Goal: Task Accomplishment & Management: Use online tool/utility

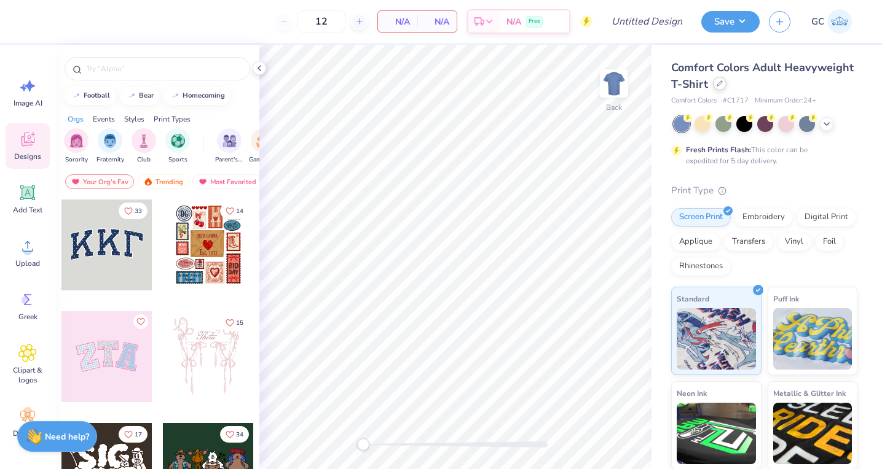
click at [717, 88] on div at bounding box center [720, 84] width 14 height 14
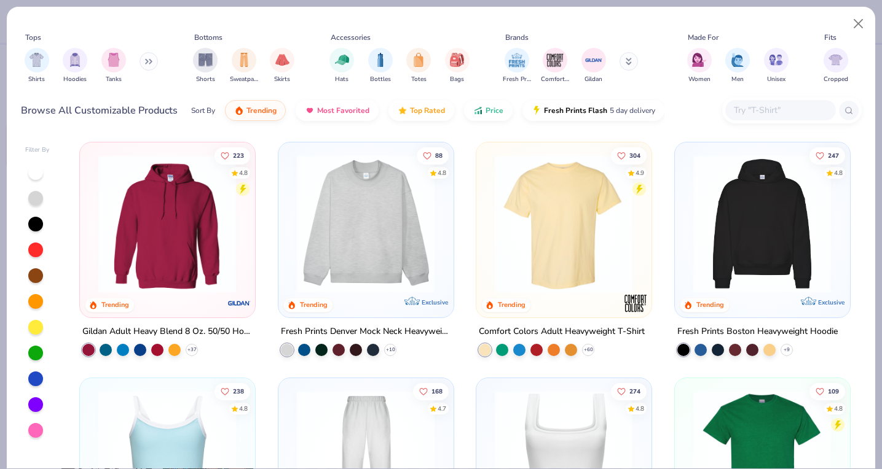
click at [143, 64] on button at bounding box center [148, 61] width 18 height 18
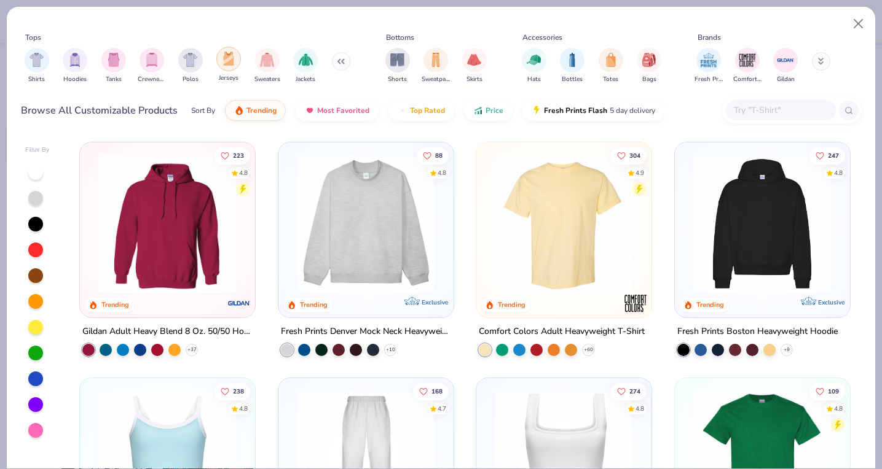
click at [226, 57] on img "filter for Jerseys" at bounding box center [229, 59] width 14 height 14
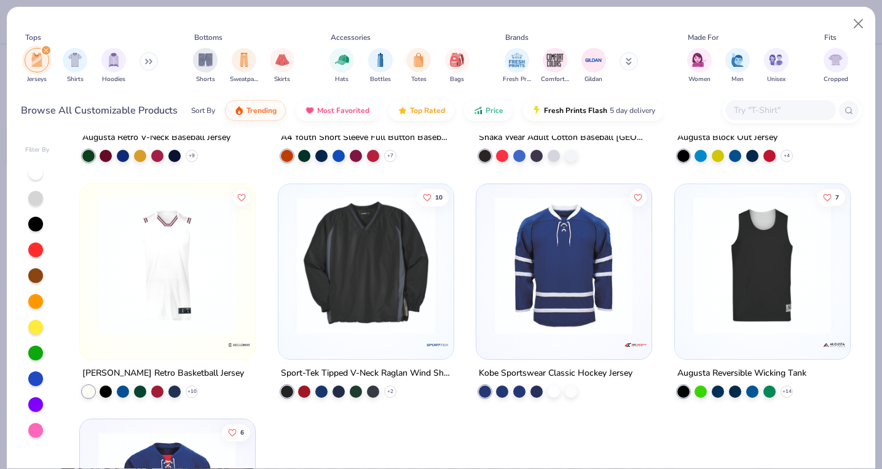
scroll to position [195, 0]
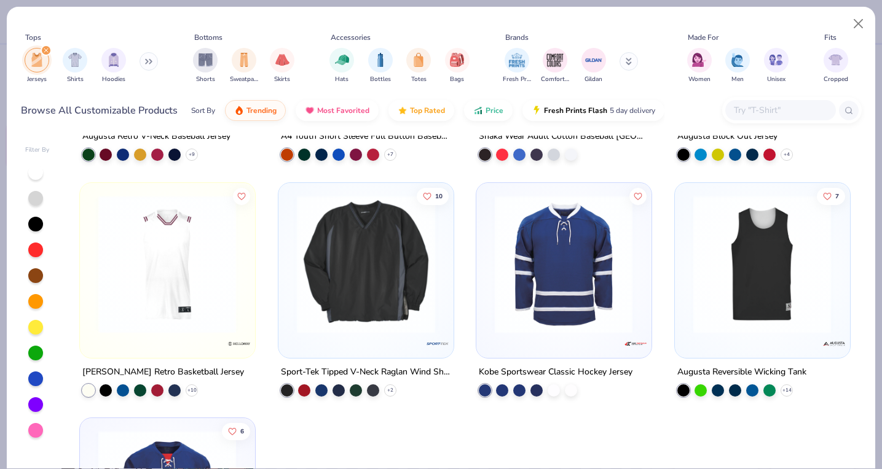
click at [157, 238] on img at bounding box center [167, 264] width 150 height 138
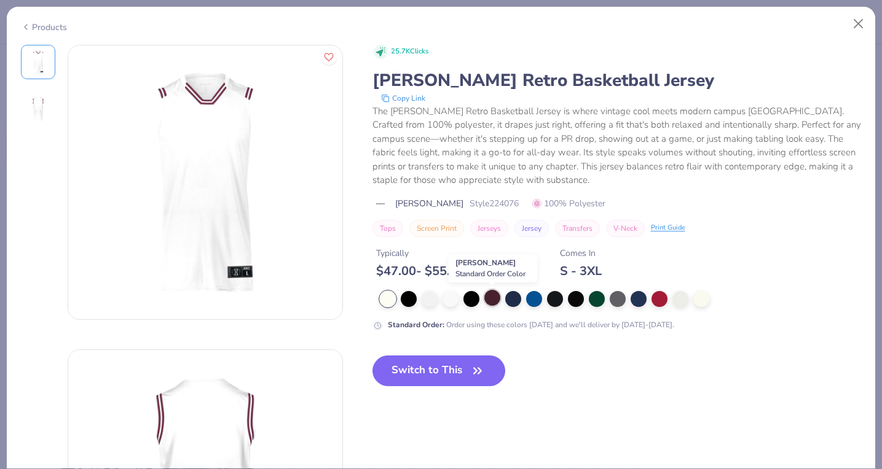
click at [486, 299] on div at bounding box center [492, 298] width 16 height 16
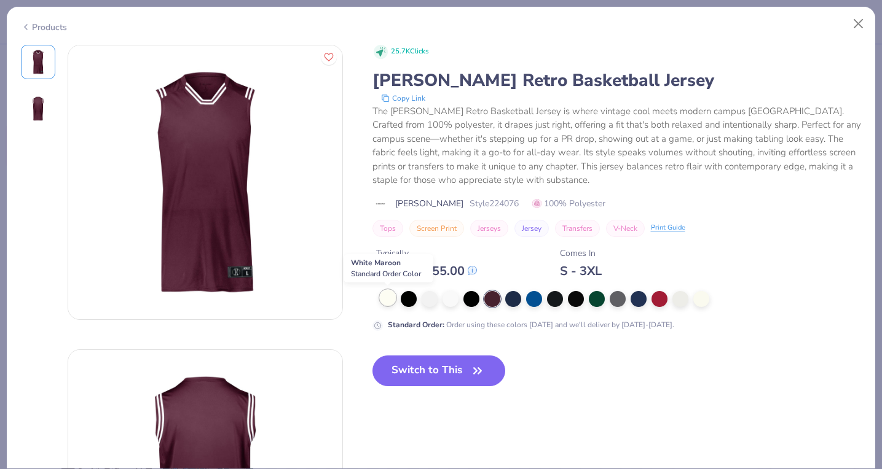
click at [383, 298] on div at bounding box center [388, 298] width 16 height 16
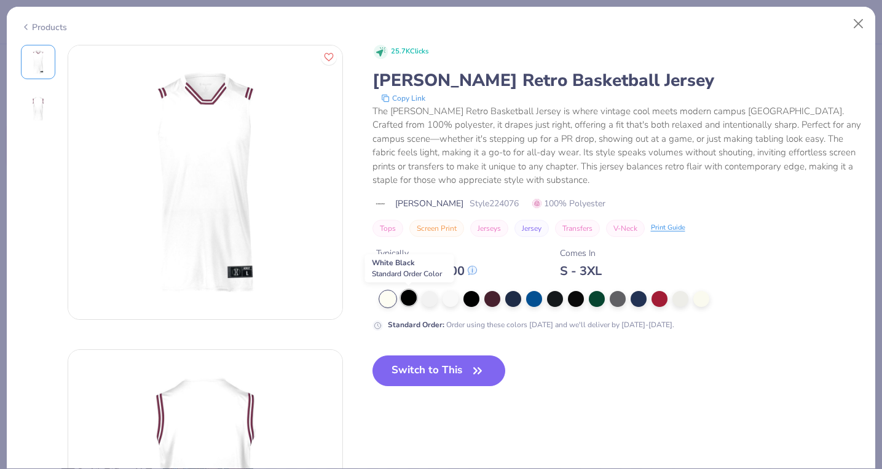
click at [404, 300] on div at bounding box center [409, 298] width 16 height 16
click at [428, 300] on div at bounding box center [430, 298] width 16 height 16
click at [456, 299] on div at bounding box center [450, 298] width 16 height 16
click at [473, 299] on div at bounding box center [471, 298] width 16 height 16
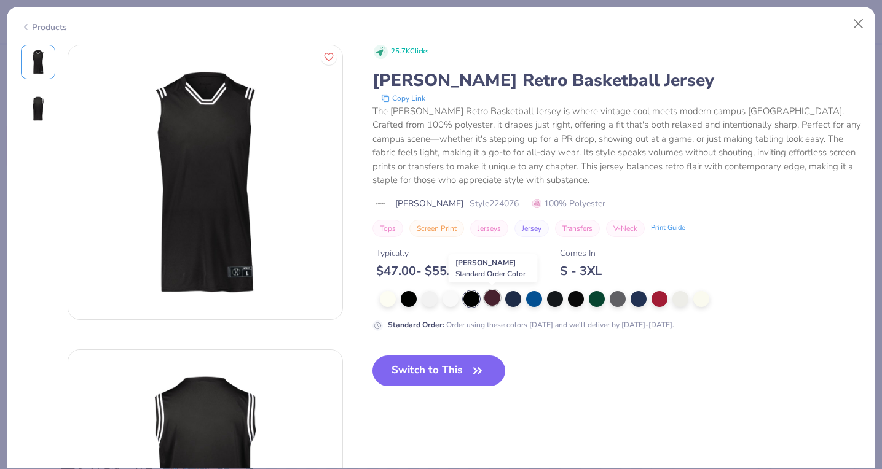
click at [490, 300] on div at bounding box center [492, 298] width 16 height 16
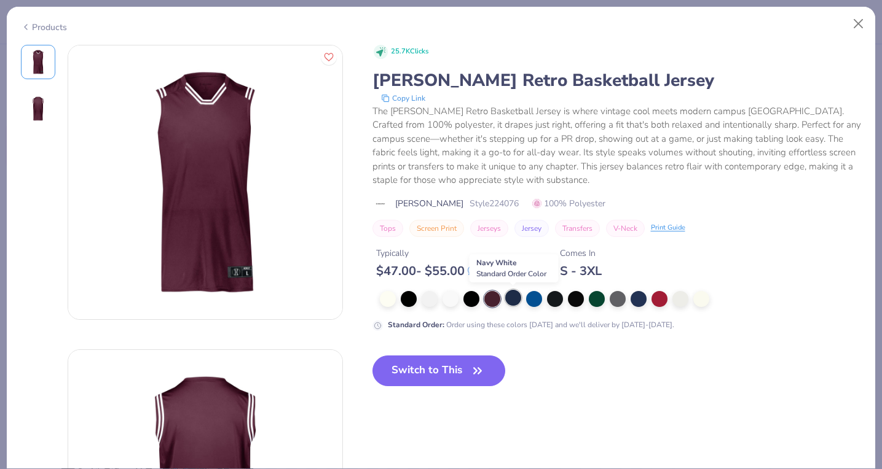
click at [516, 298] on div at bounding box center [513, 298] width 16 height 16
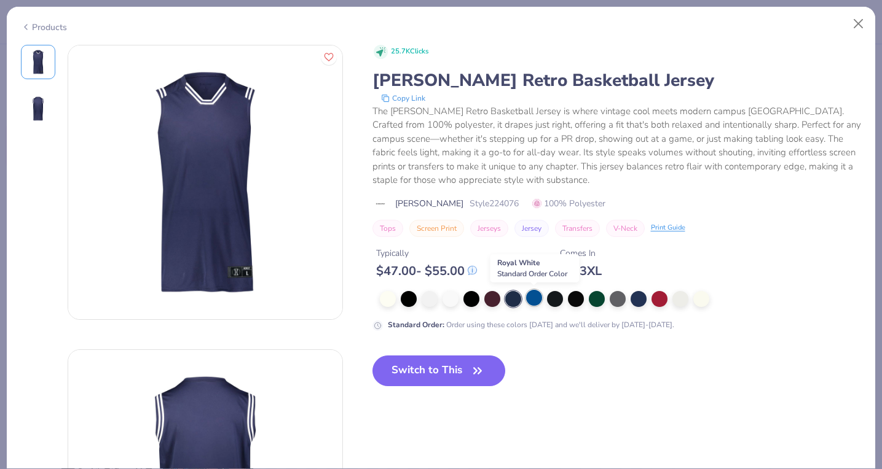
click at [533, 297] on div at bounding box center [534, 298] width 16 height 16
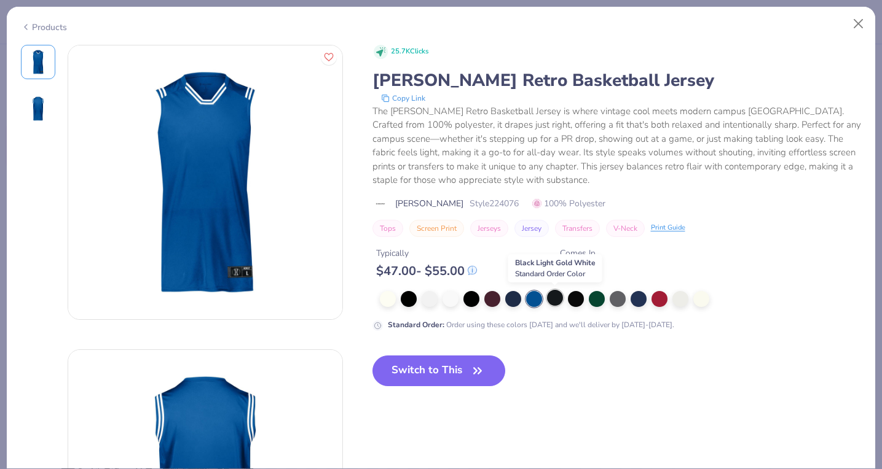
click at [550, 299] on div at bounding box center [555, 298] width 16 height 16
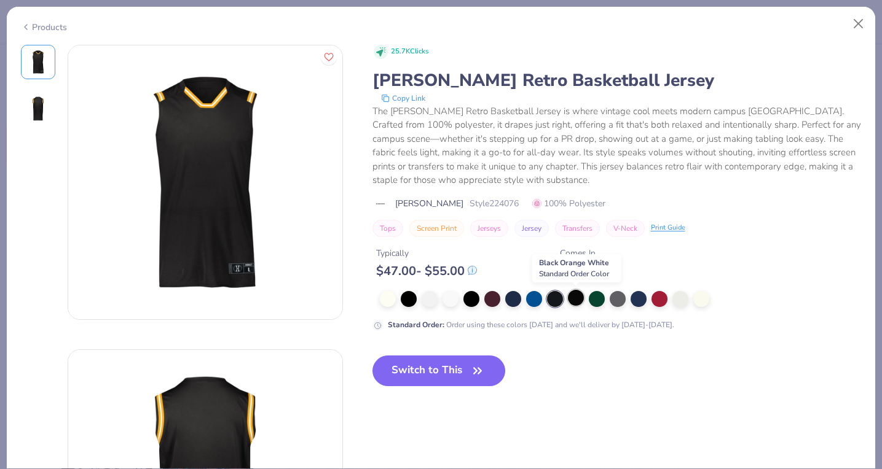
click at [573, 299] on div at bounding box center [576, 298] width 16 height 16
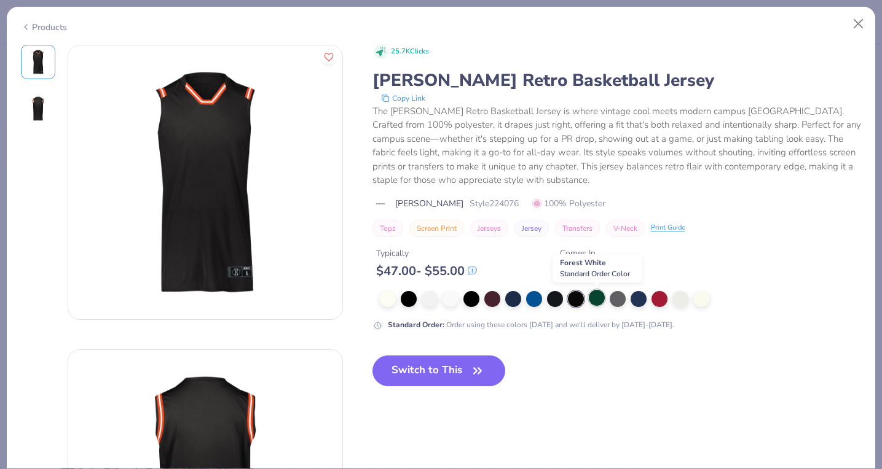
click at [598, 299] on div at bounding box center [597, 298] width 16 height 16
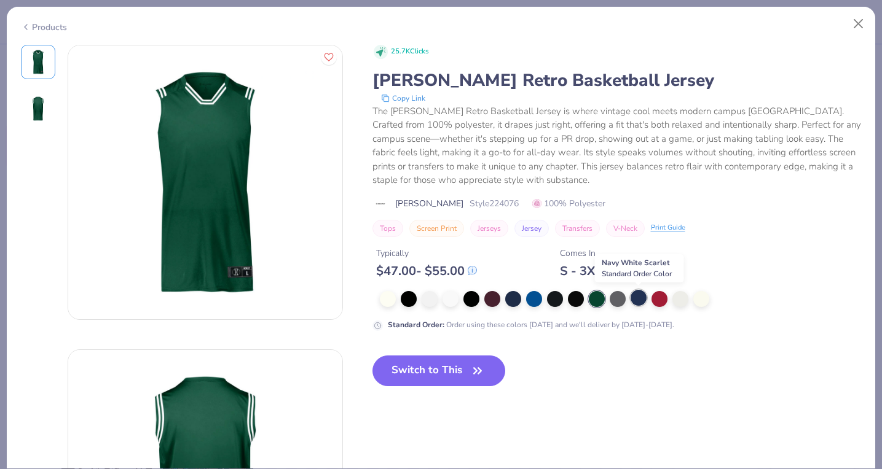
click at [634, 296] on div at bounding box center [638, 298] width 16 height 16
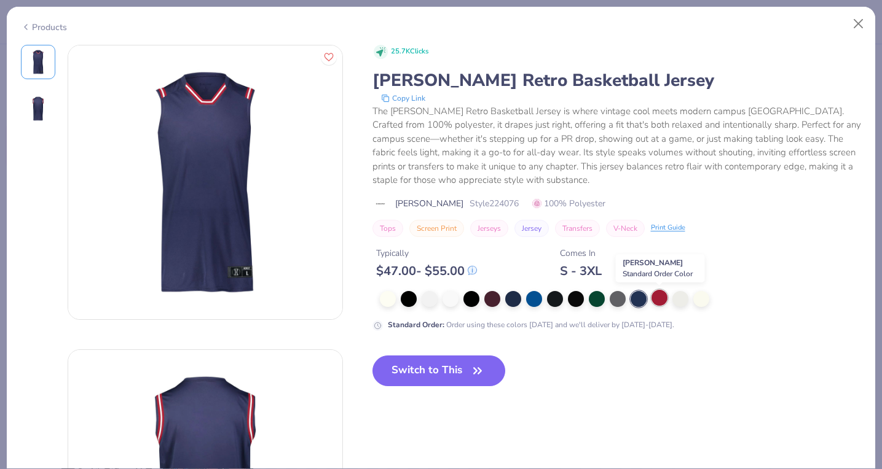
click at [654, 298] on div at bounding box center [659, 298] width 16 height 16
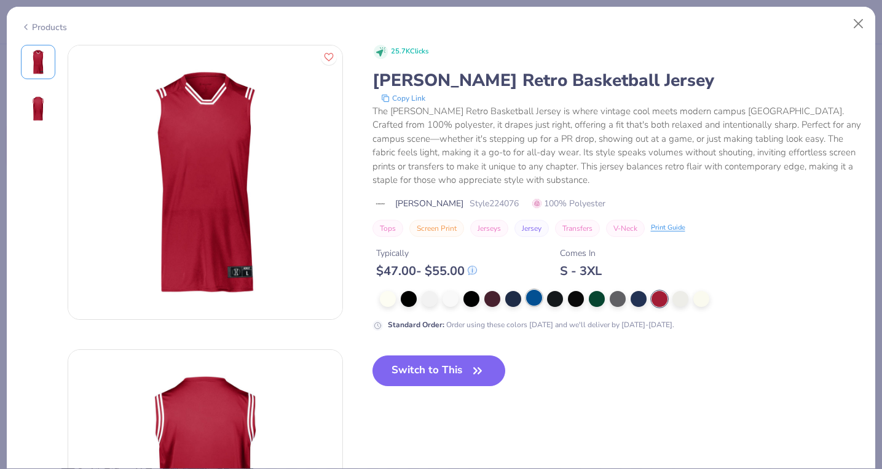
click at [535, 296] on div at bounding box center [534, 298] width 16 height 16
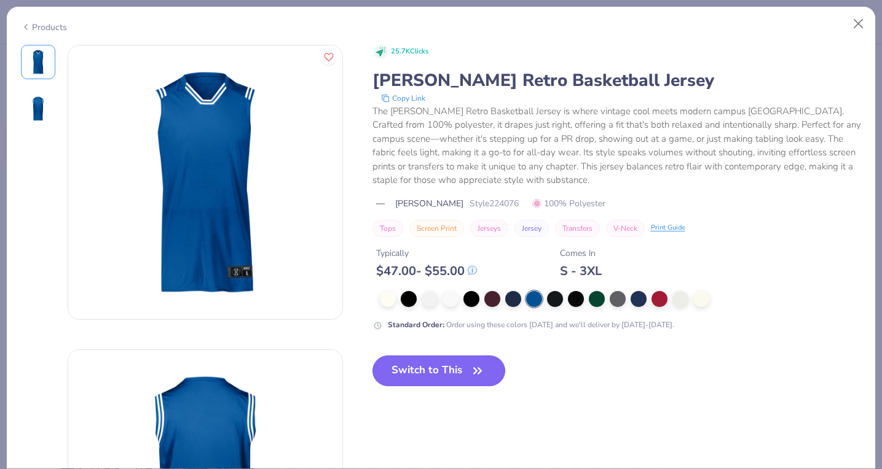
click at [433, 367] on button "Switch to This" at bounding box center [438, 371] width 133 height 31
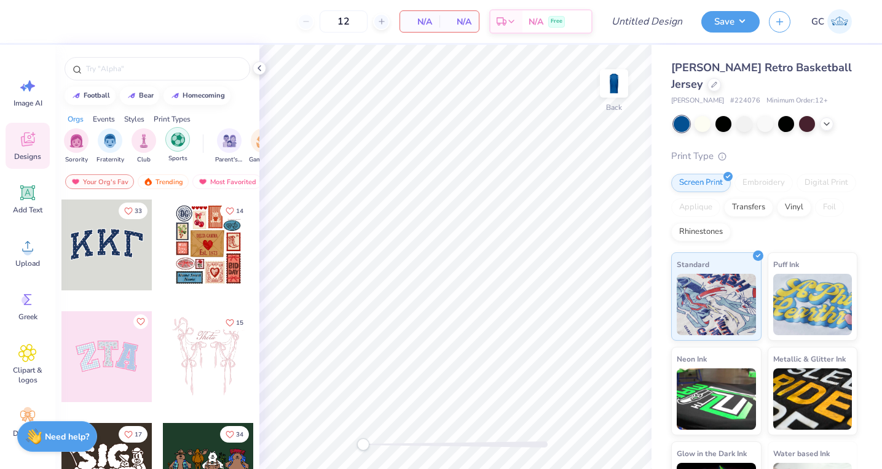
click at [169, 141] on div "filter for Sports" at bounding box center [177, 139] width 25 height 25
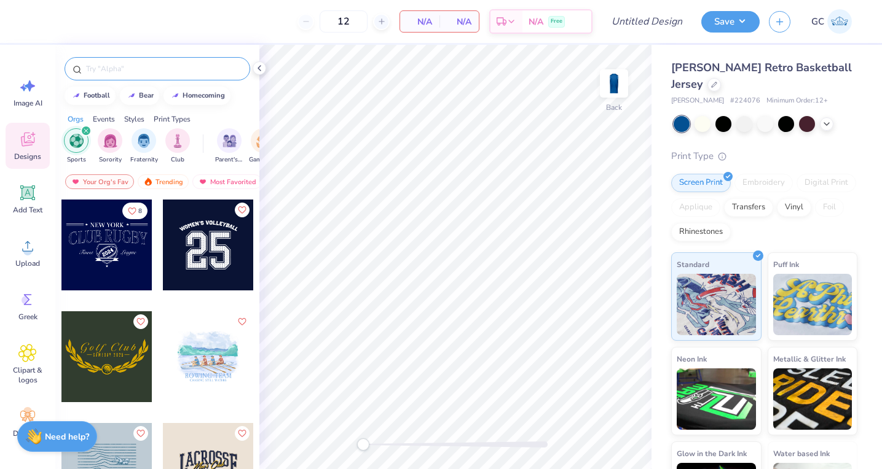
click at [143, 69] on input "text" at bounding box center [163, 69] width 157 height 12
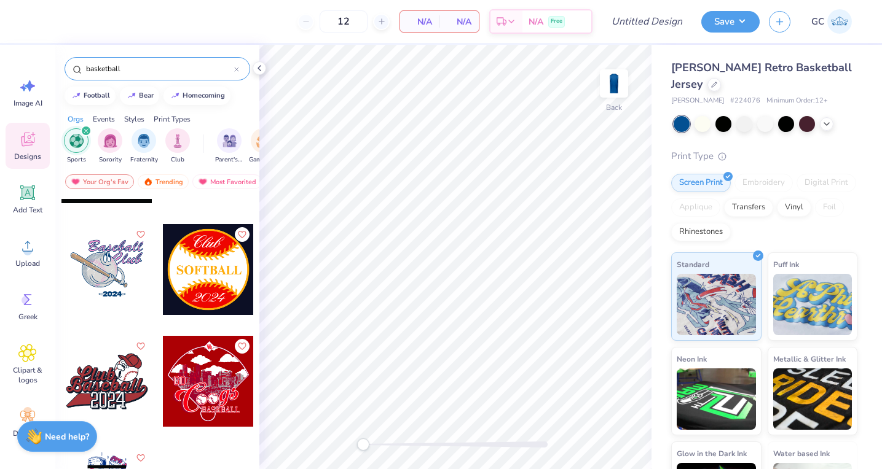
scroll to position [466, 0]
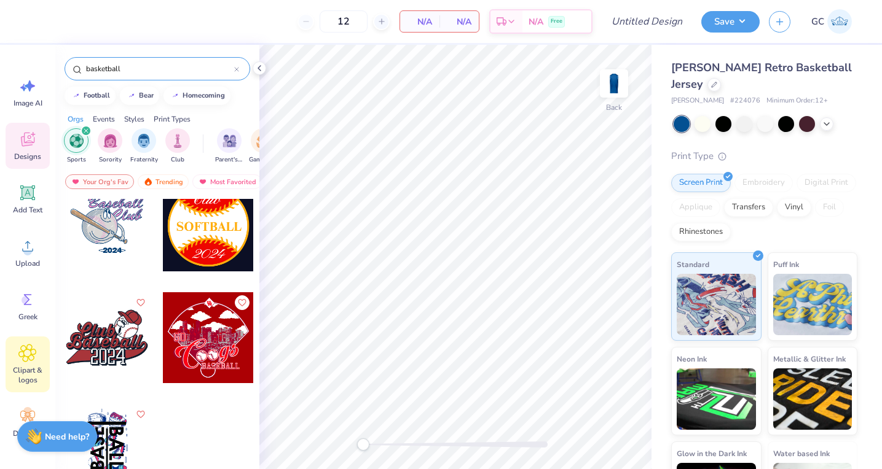
type input "basketball"
click at [37, 351] on div "Clipart & logos" at bounding box center [28, 365] width 44 height 56
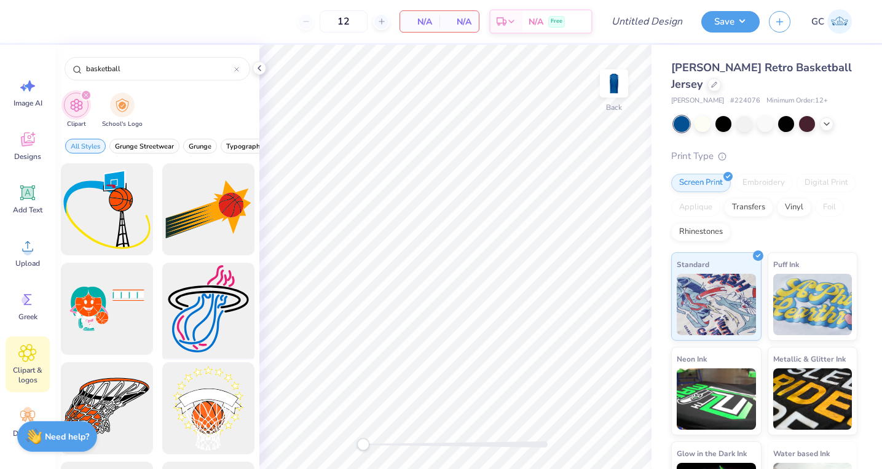
type input "basketball"
click at [190, 317] on div at bounding box center [207, 309] width 101 height 101
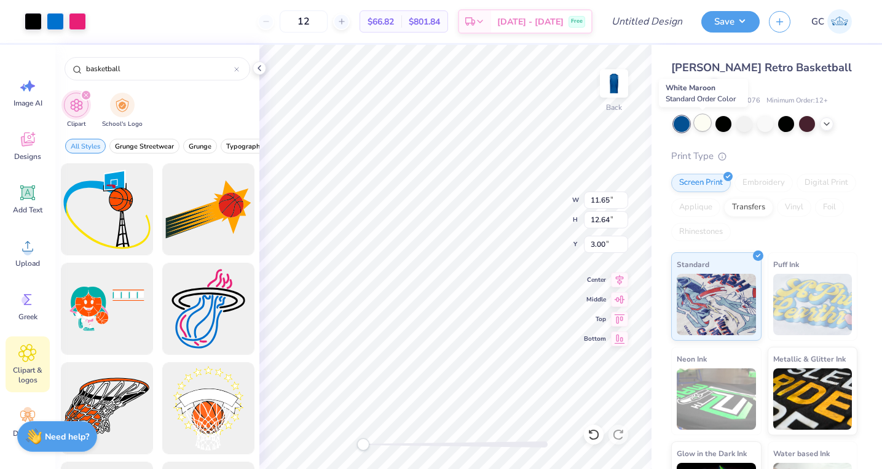
click at [704, 118] on div at bounding box center [702, 123] width 16 height 16
click at [745, 122] on div at bounding box center [744, 123] width 16 height 16
click at [824, 120] on icon at bounding box center [827, 123] width 10 height 10
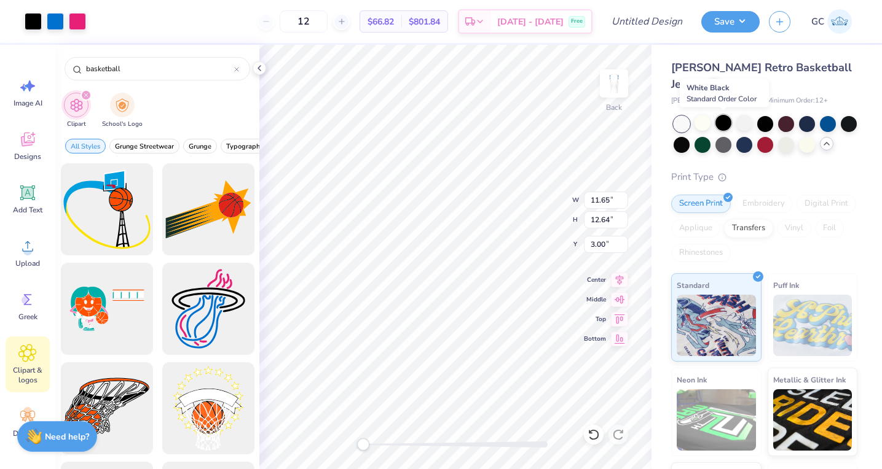
click at [724, 127] on div at bounding box center [723, 123] width 16 height 16
drag, startPoint x: 364, startPoint y: 445, endPoint x: 377, endPoint y: 445, distance: 12.9
click at [377, 445] on div "Accessibility label" at bounding box center [375, 445] width 12 height 12
click at [262, 66] on icon at bounding box center [259, 68] width 10 height 10
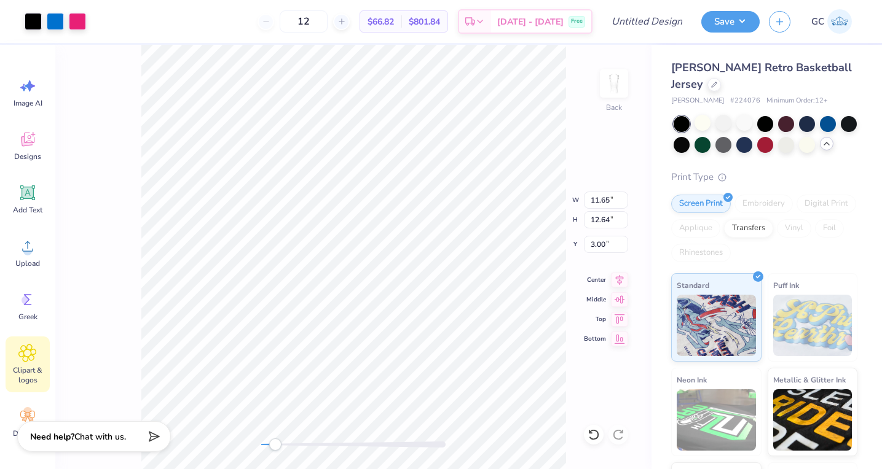
drag, startPoint x: 332, startPoint y: 24, endPoint x: 290, endPoint y: 23, distance: 42.4
click at [290, 23] on div "12" at bounding box center [303, 21] width 92 height 22
type input "30"
click at [28, 198] on icon at bounding box center [27, 193] width 15 height 15
type input "7.42"
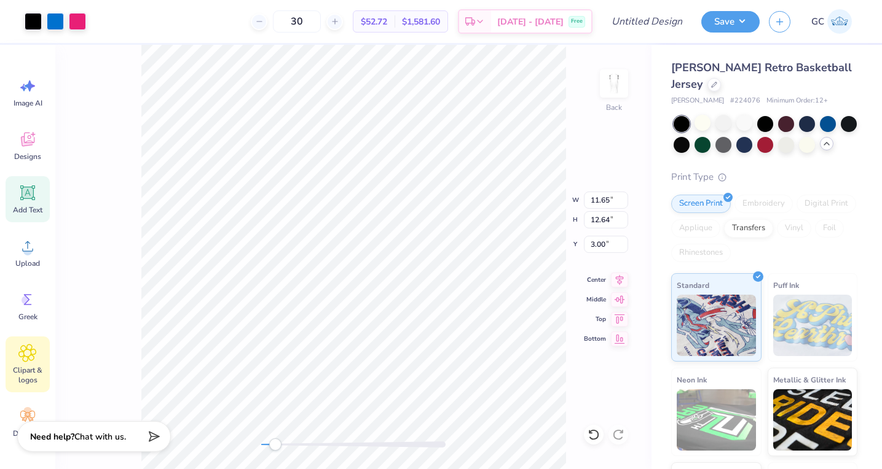
type input "2.15"
type input "10.68"
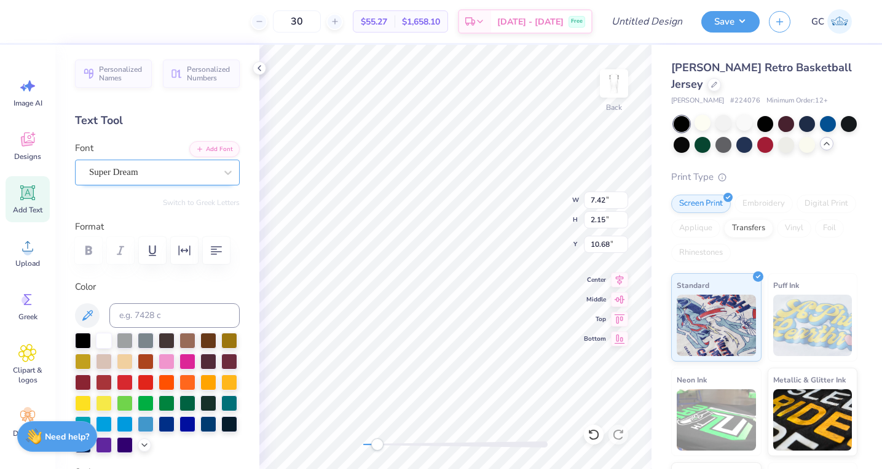
click at [187, 174] on div "Super Dream" at bounding box center [152, 172] width 129 height 19
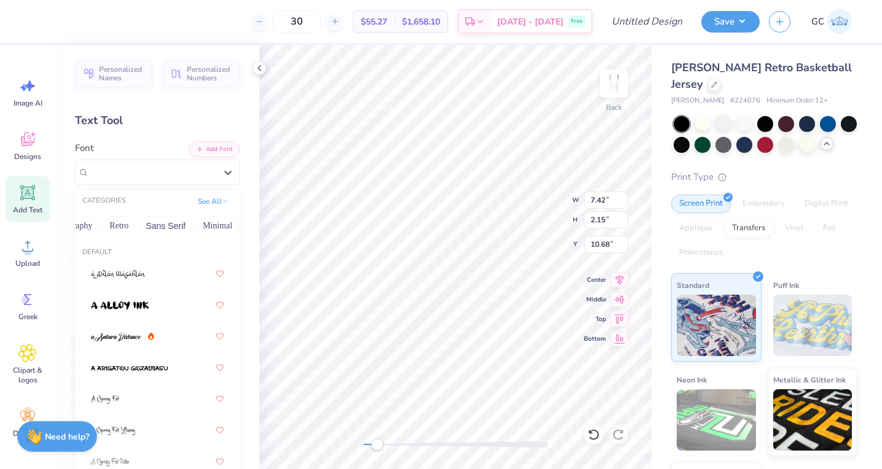
scroll to position [0, 229]
click at [126, 224] on button "Retro" at bounding box center [123, 226] width 33 height 20
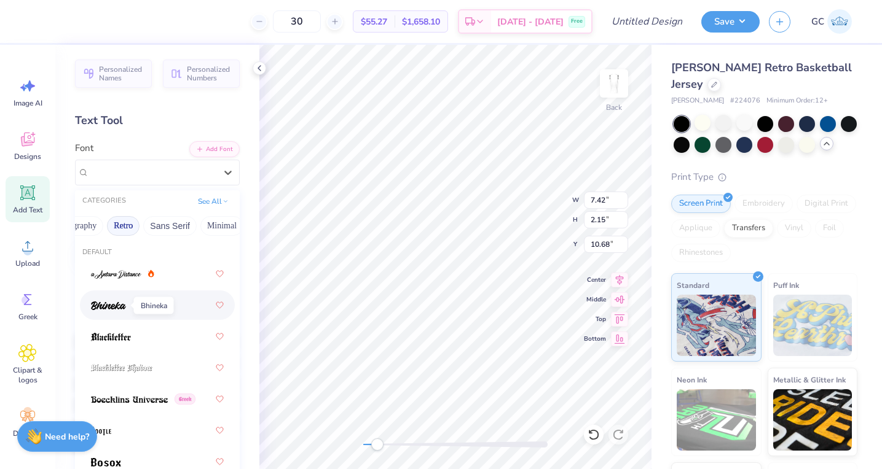
click at [124, 307] on img at bounding box center [108, 306] width 35 height 9
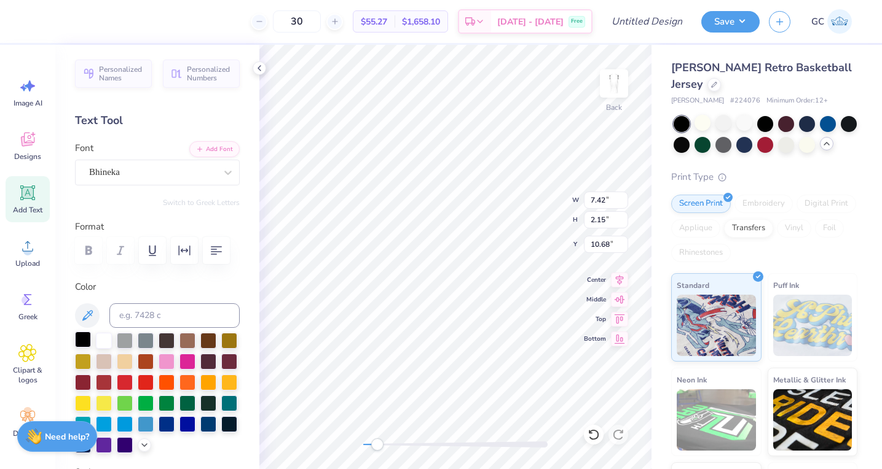
click at [84, 336] on div at bounding box center [83, 340] width 16 height 16
type textarea "T"
type textarea "Swishes"
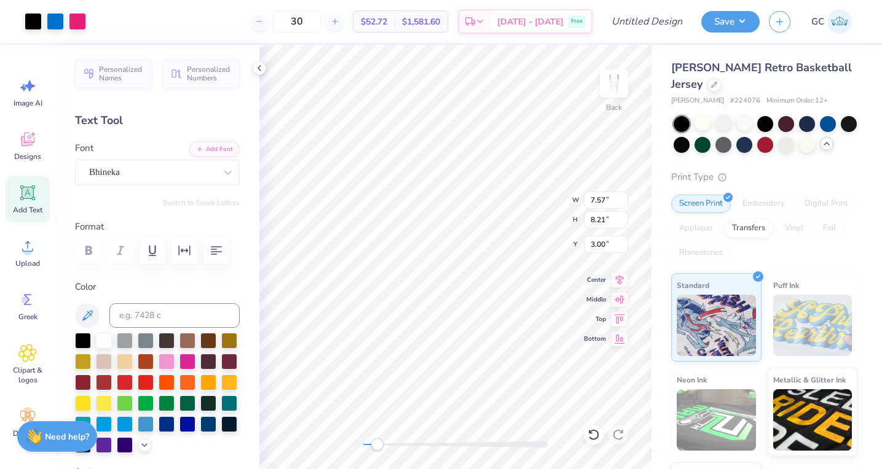
type input "7.57"
type input "8.21"
type input "3.00"
type input "6.16"
type input "2.15"
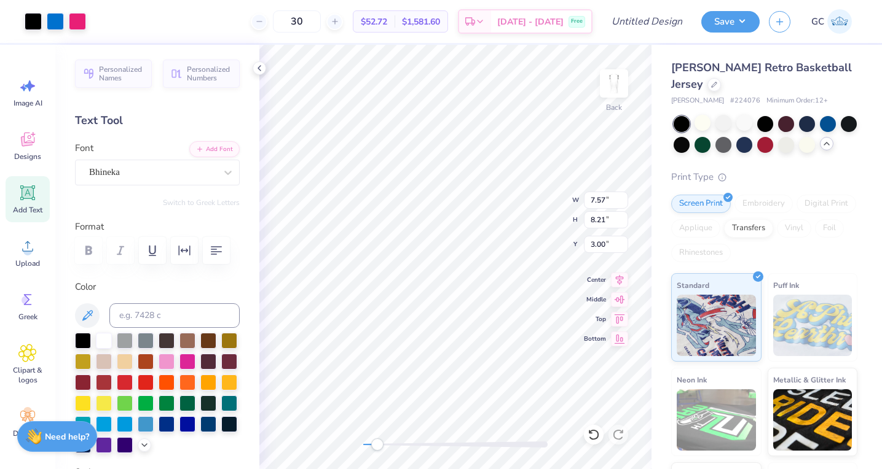
type input "1.25"
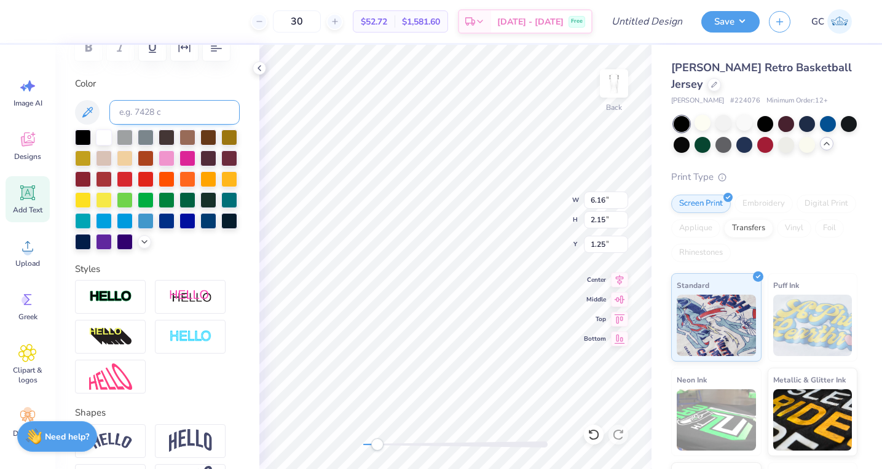
scroll to position [293, 0]
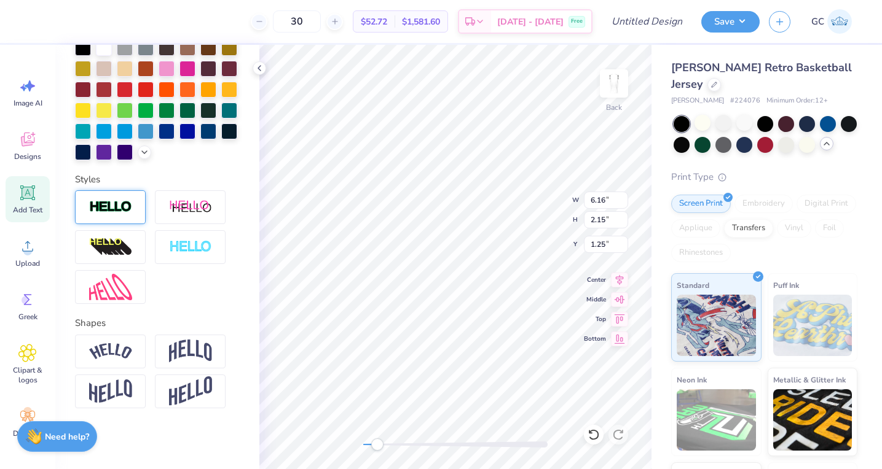
click at [127, 214] on div at bounding box center [110, 207] width 71 height 34
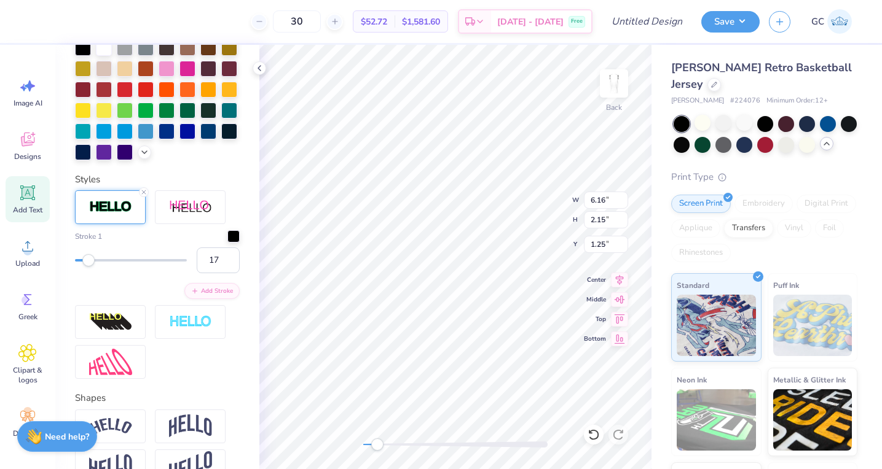
type input "18"
drag, startPoint x: 79, startPoint y: 262, endPoint x: 95, endPoint y: 261, distance: 16.6
click at [95, 261] on div "Accessibility label" at bounding box center [88, 260] width 12 height 12
type input "1"
drag, startPoint x: 95, startPoint y: 261, endPoint x: 72, endPoint y: 262, distance: 23.4
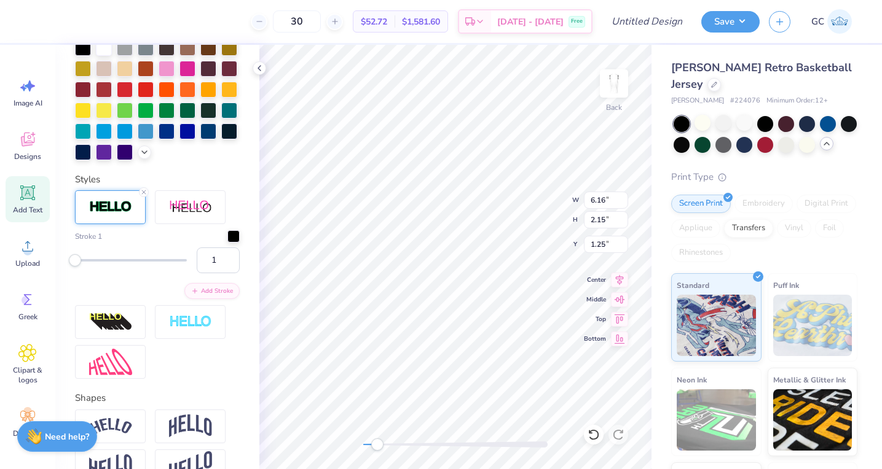
click at [73, 262] on div "Accessibility label" at bounding box center [75, 260] width 12 height 12
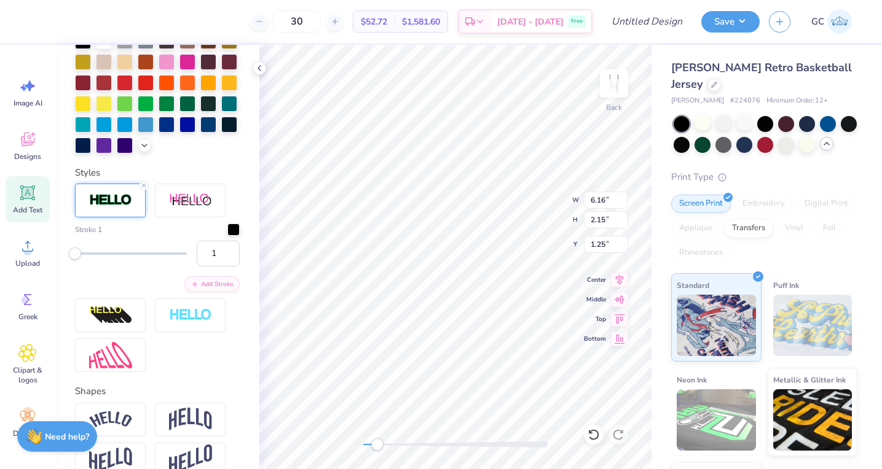
scroll to position [301, 0]
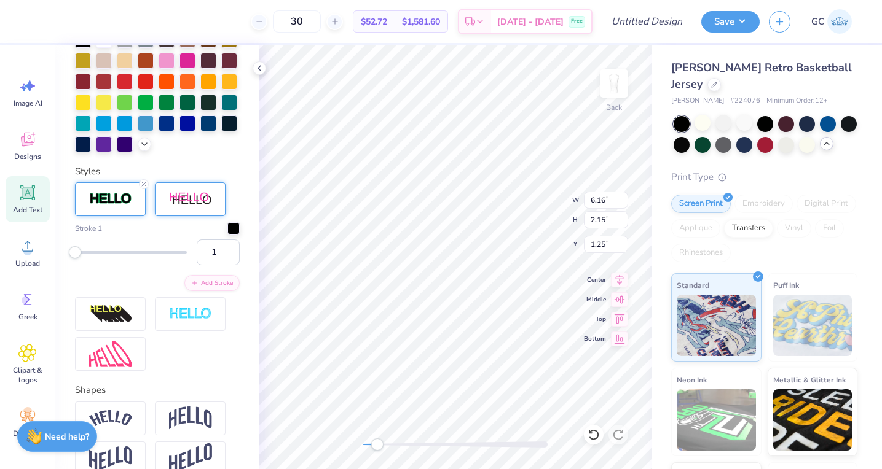
click at [178, 206] on img at bounding box center [190, 199] width 43 height 15
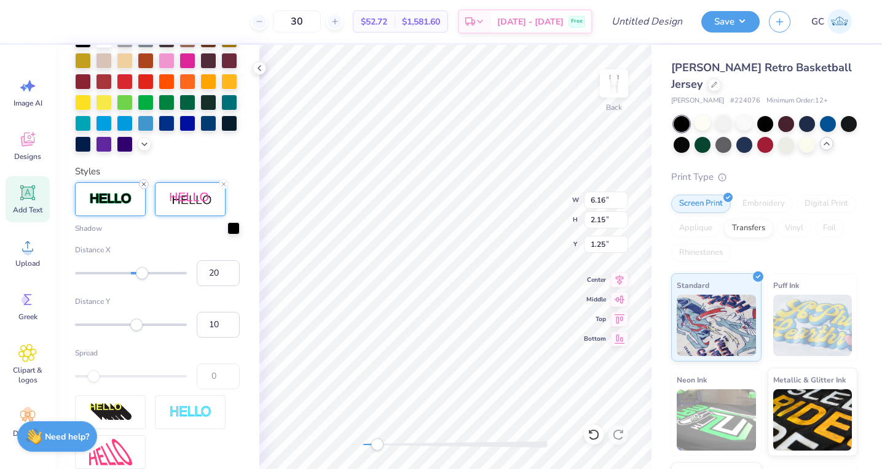
click at [146, 182] on icon at bounding box center [143, 184] width 7 height 7
type input "1"
drag, startPoint x: 139, startPoint y: 275, endPoint x: 131, endPoint y: 276, distance: 8.1
click at [131, 276] on div "Accessibility label" at bounding box center [132, 273] width 12 height 12
type input "-5"
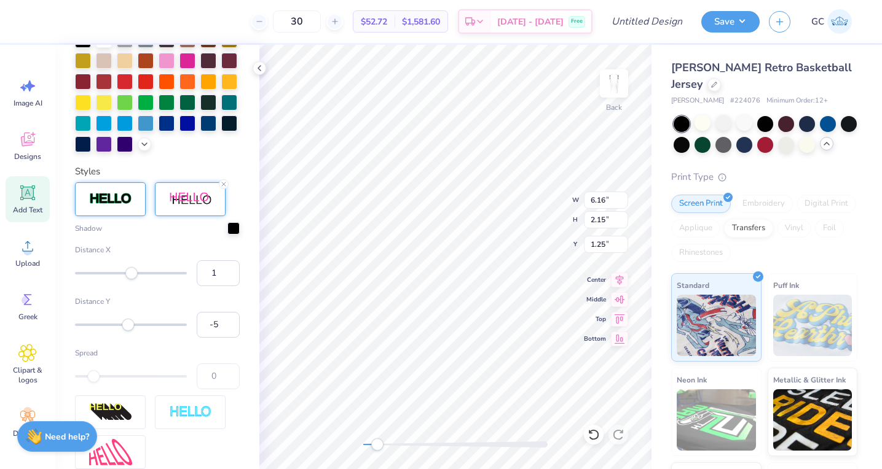
click at [128, 326] on div "Accessibility label" at bounding box center [128, 325] width 12 height 12
type input "1"
click at [131, 326] on div "Accessibility label" at bounding box center [131, 325] width 12 height 12
type input "4"
click at [133, 326] on div "Accessibility label" at bounding box center [133, 325] width 12 height 12
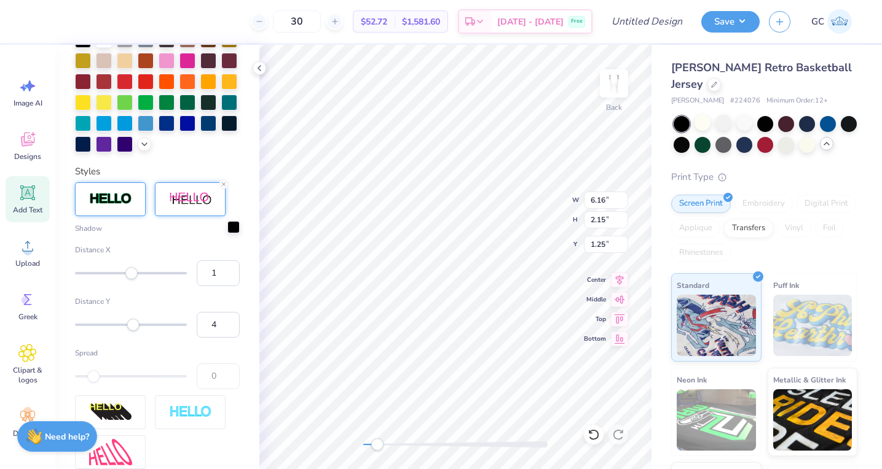
click at [230, 226] on div at bounding box center [233, 227] width 12 height 12
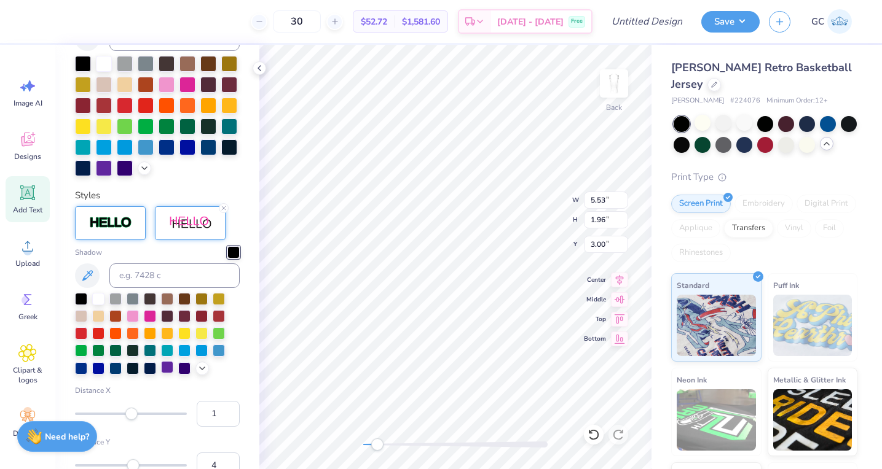
scroll to position [280, 0]
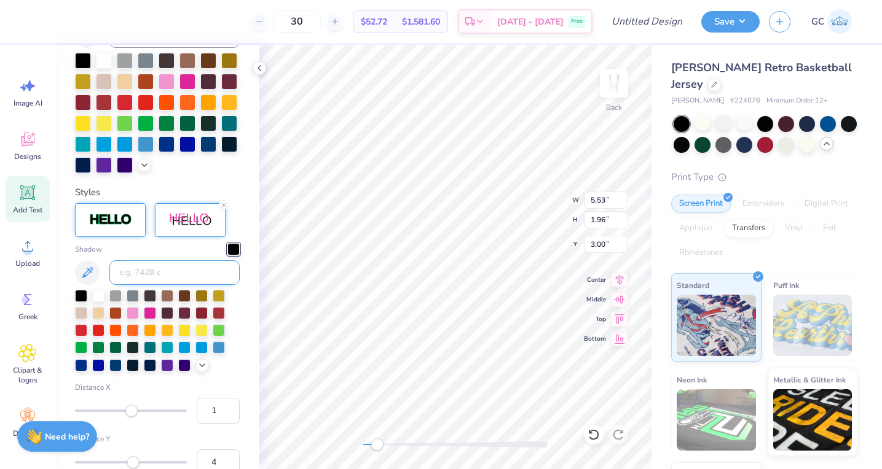
click at [199, 275] on input at bounding box center [174, 273] width 130 height 25
type input "213"
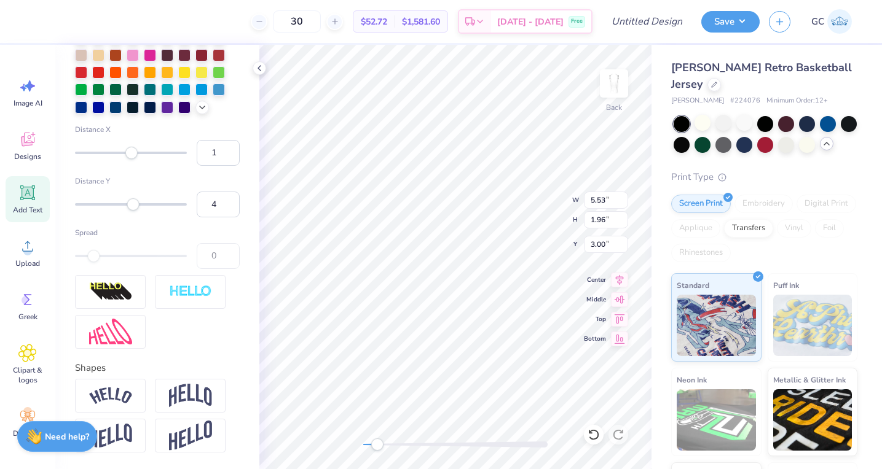
scroll to position [594, 0]
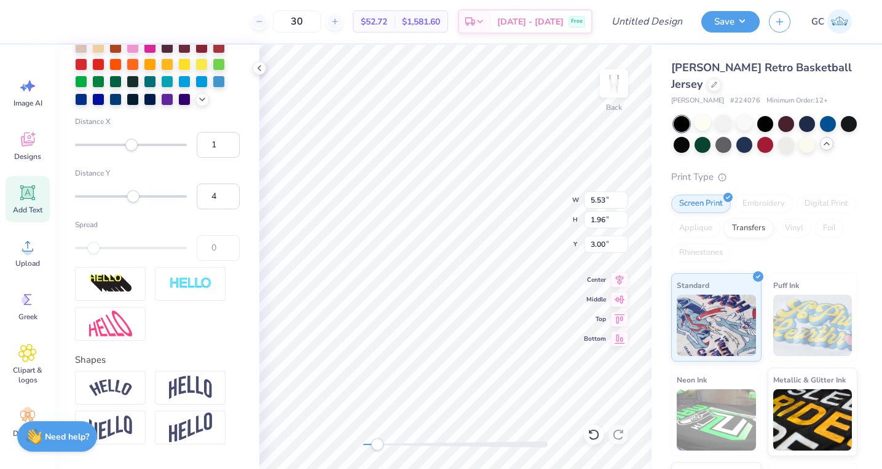
click at [101, 247] on div at bounding box center [131, 248] width 112 height 2
click at [262, 65] on icon at bounding box center [259, 68] width 10 height 10
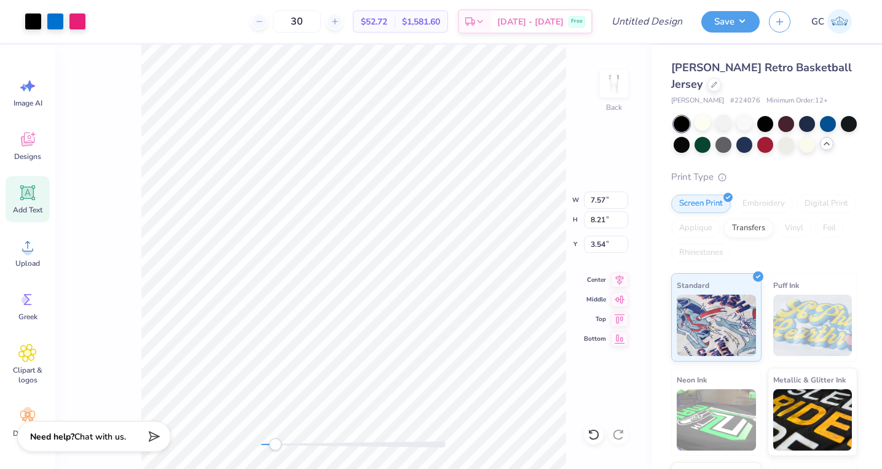
type input "5.53"
type input "1.96"
type input "3.00"
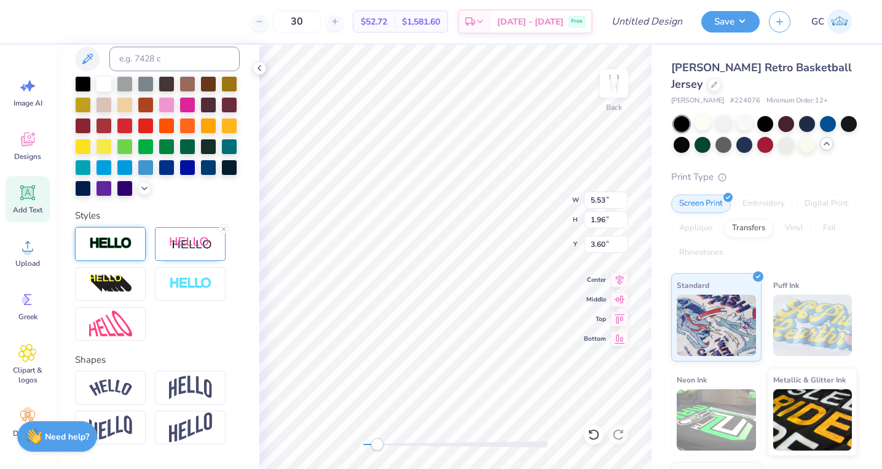
scroll to position [0, 0]
type textarea "For"
type textarea "Wishes"
type input "2.89"
type input "1.45"
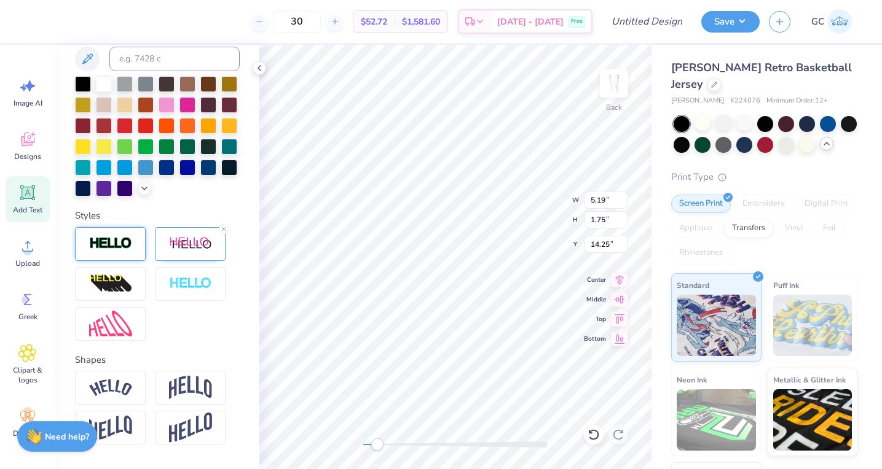
type input "3.85"
type input "6.40"
type input "6.94"
type input "4.81"
type input "2.89"
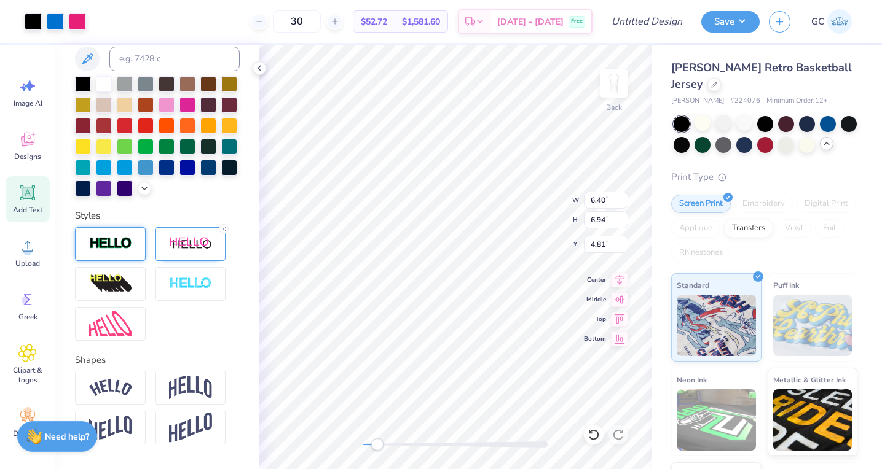
type input "1.45"
type input "3.85"
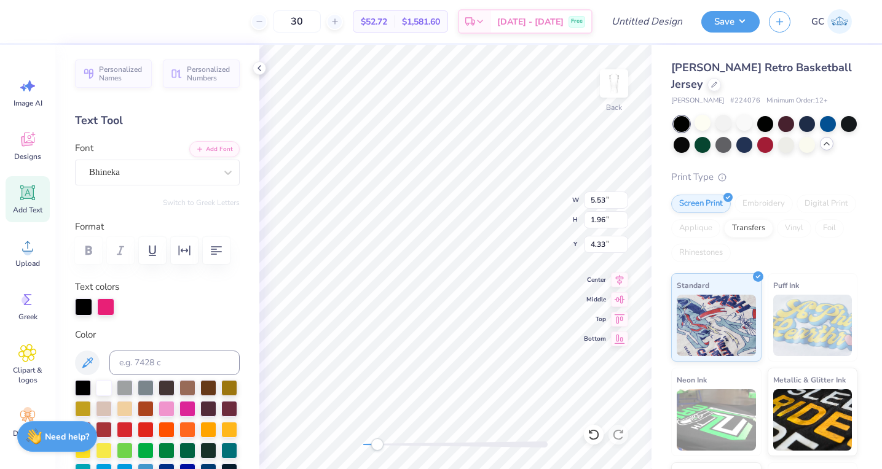
type input "1.49"
type input "0.75"
type input "5.31"
type input "6.40"
type input "6.94"
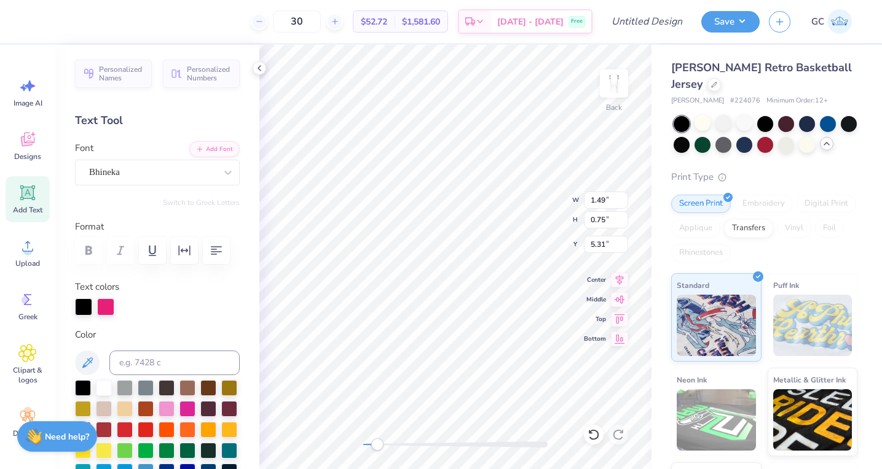
type input "4.81"
type input "5.19"
type input "1.75"
click at [145, 170] on div "Bhineka" at bounding box center [152, 172] width 129 height 19
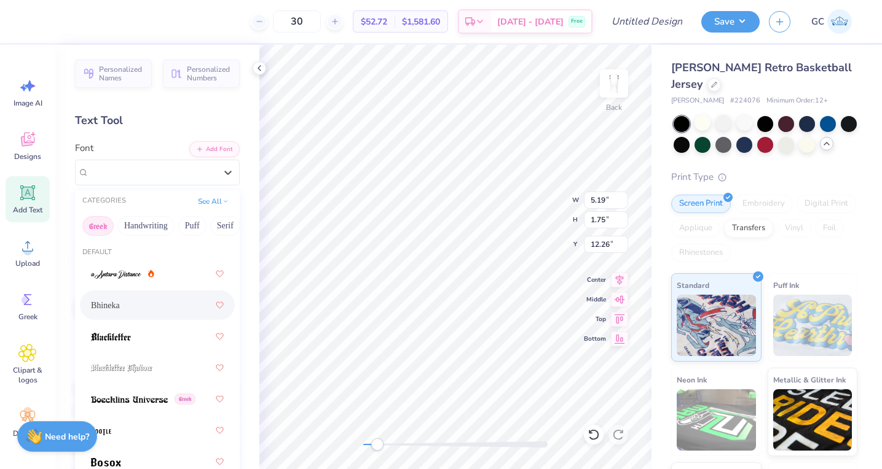
click at [106, 227] on button "Greek" at bounding box center [97, 226] width 31 height 20
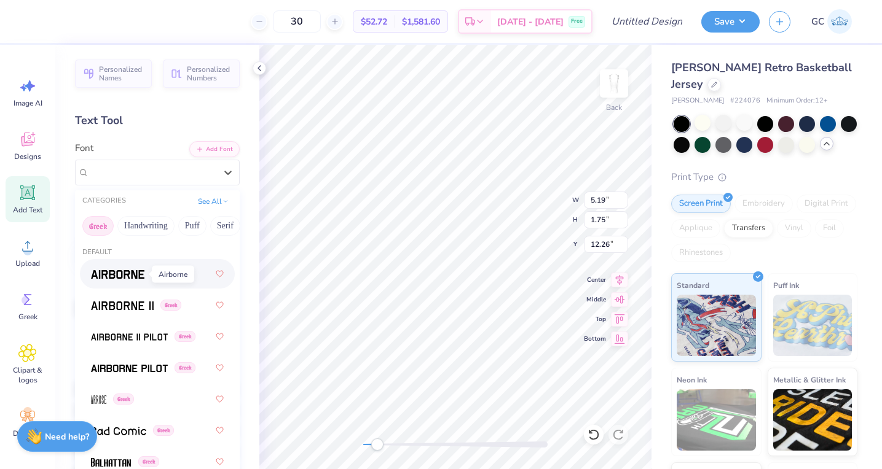
click at [112, 277] on img at bounding box center [117, 274] width 53 height 9
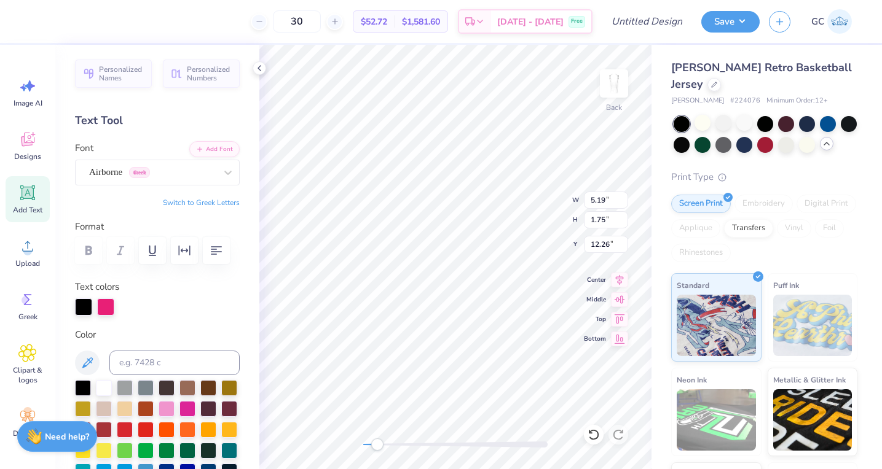
type input "11.23"
click at [182, 173] on div "Bhineka" at bounding box center [152, 172] width 129 height 19
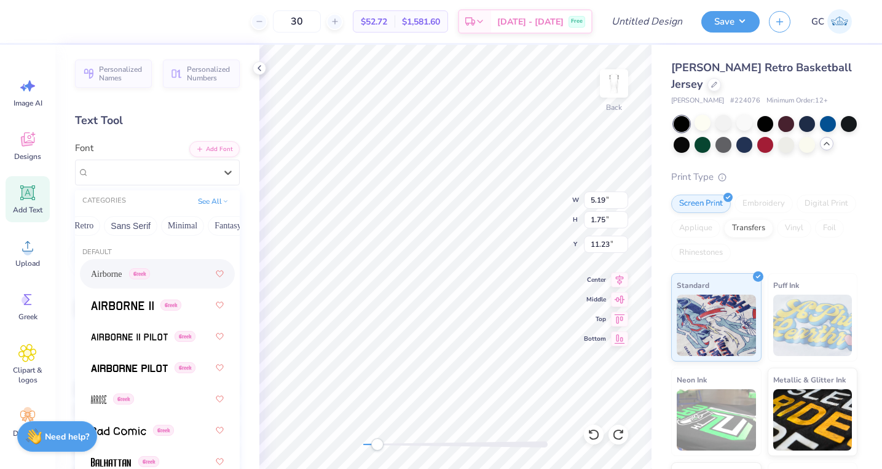
scroll to position [0, 264]
click at [124, 227] on button "Sans Serif" at bounding box center [134, 226] width 53 height 20
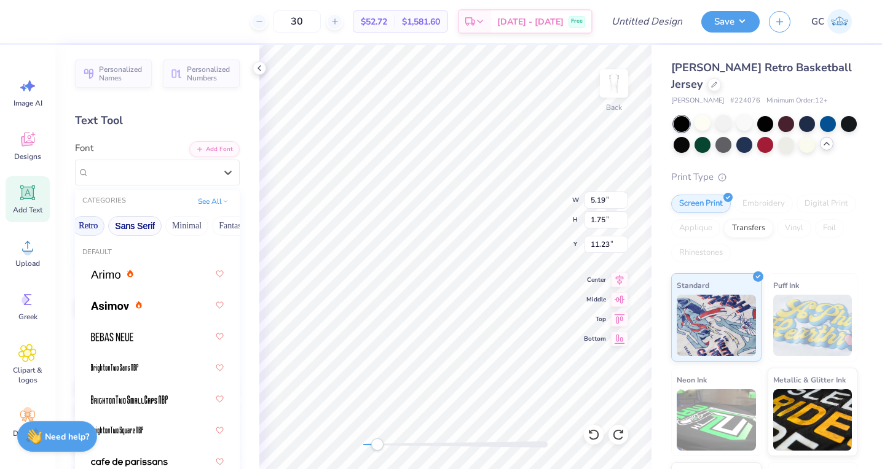
click at [92, 227] on button "Retro" at bounding box center [88, 226] width 33 height 20
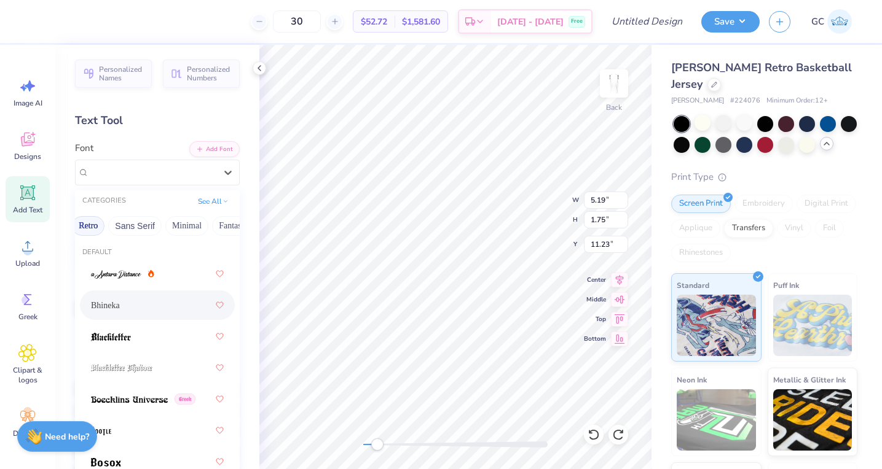
scroll to position [0, 251]
click at [117, 302] on div "Bhineka" at bounding box center [157, 305] width 133 height 22
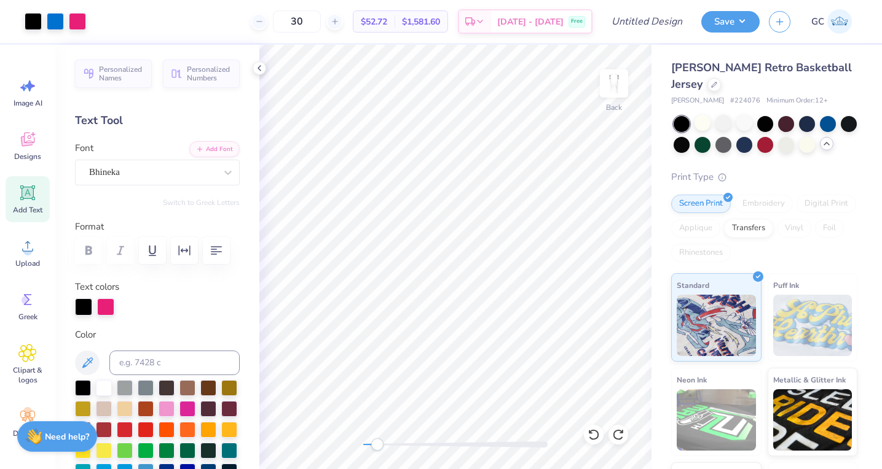
click at [28, 201] on icon at bounding box center [27, 193] width 18 height 18
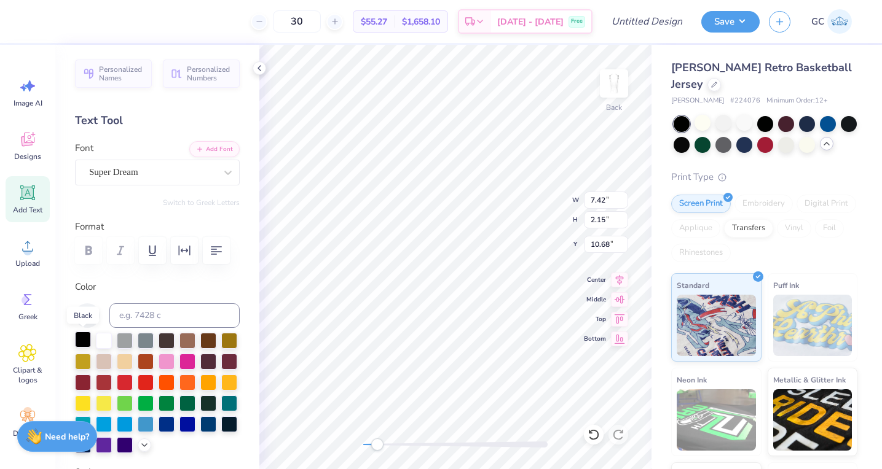
click at [88, 336] on div at bounding box center [83, 340] width 16 height 16
click at [215, 165] on div at bounding box center [152, 172] width 127 height 17
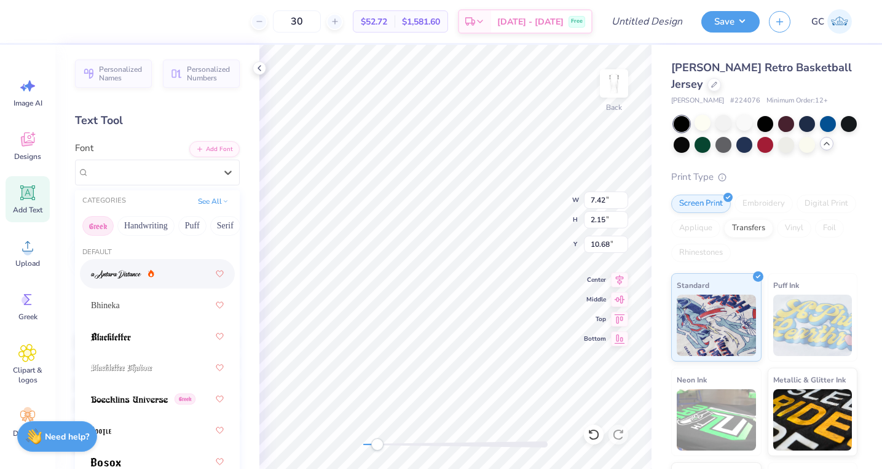
click at [96, 232] on button "Greek" at bounding box center [97, 226] width 31 height 20
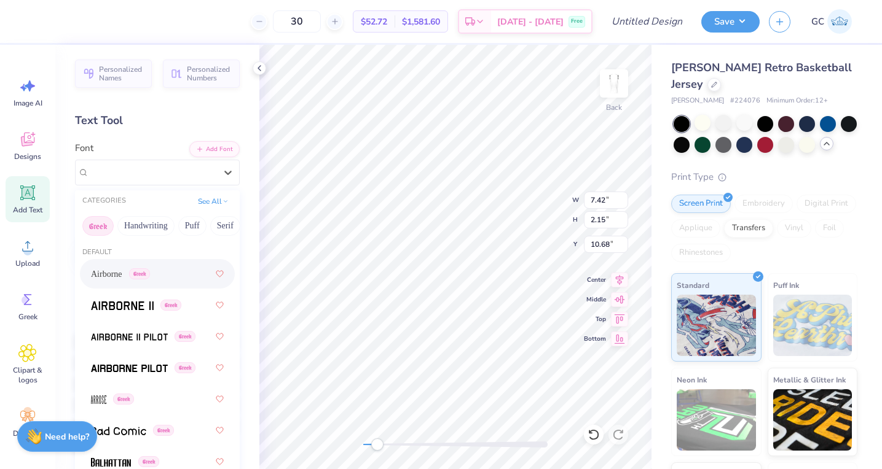
click at [115, 278] on span "Airborne" at bounding box center [106, 274] width 31 height 13
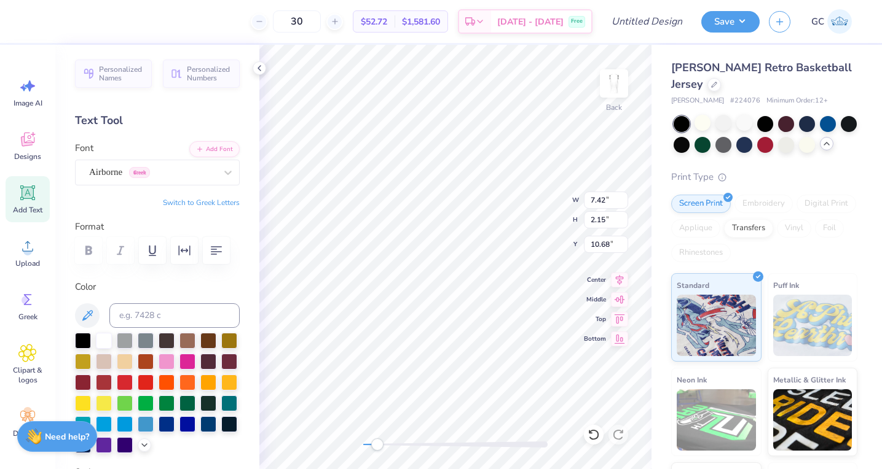
type textarea "Fks"
click at [197, 205] on button "Switch to Greek Letters" at bounding box center [201, 203] width 77 height 10
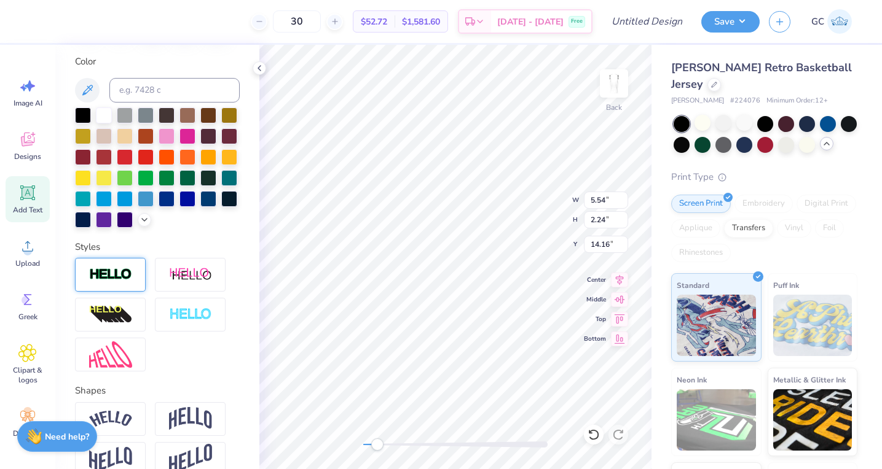
scroll to position [231, 0]
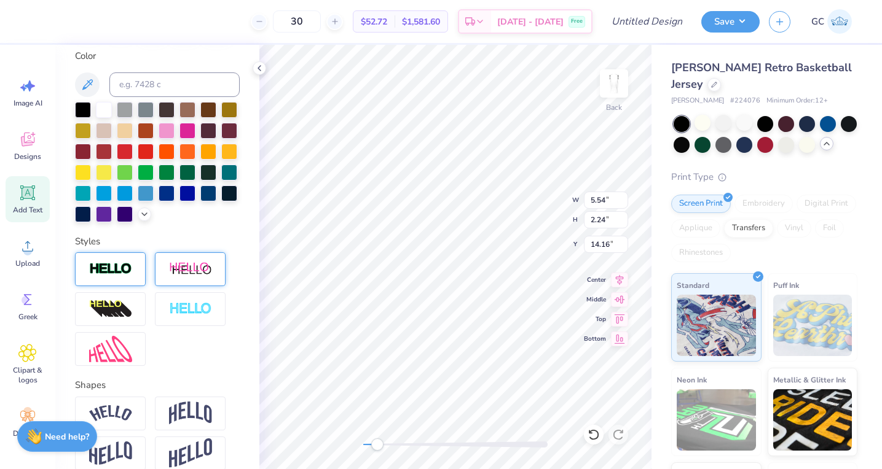
click at [200, 274] on img at bounding box center [190, 269] width 43 height 15
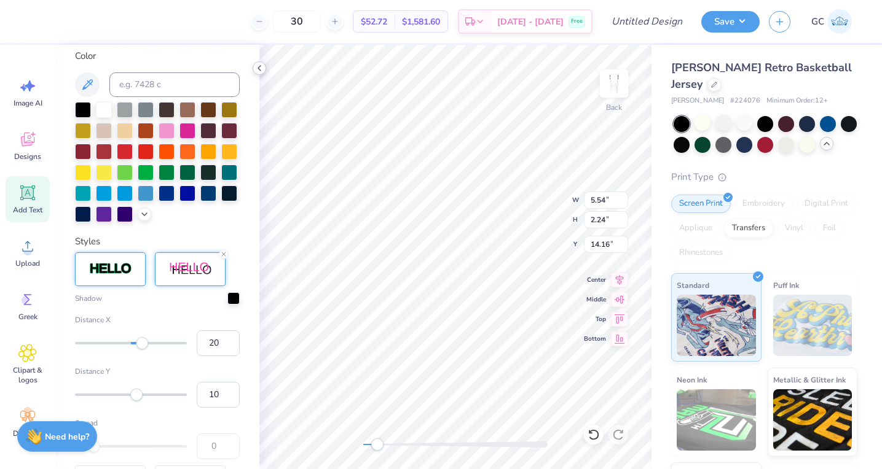
click at [259, 69] on icon at bounding box center [259, 68] width 10 height 10
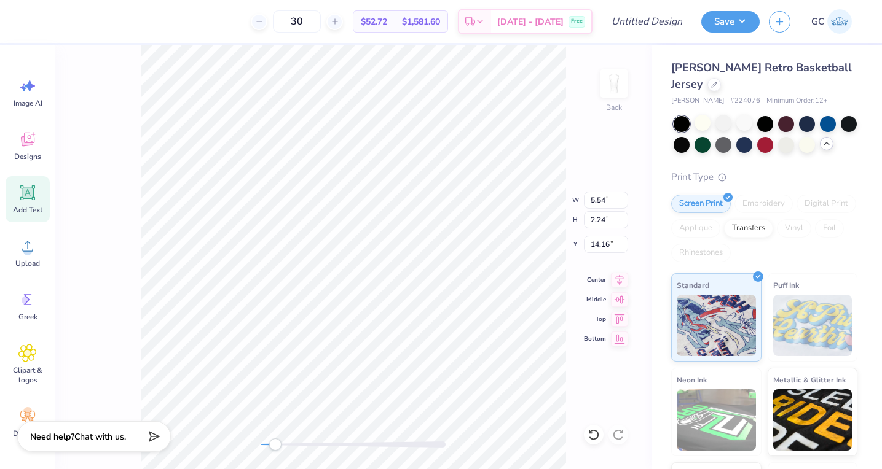
type input "6.40"
type input "6.94"
type input "3.90"
type input "6.65"
type input "2.47"
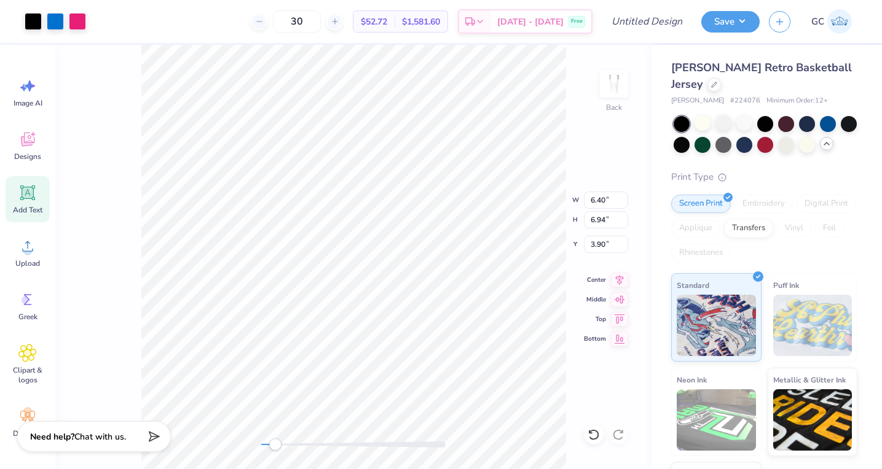
type input "14.34"
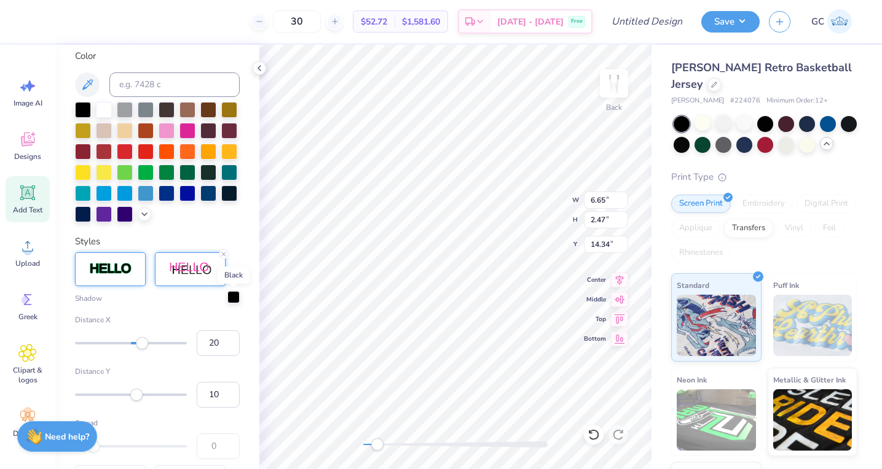
click at [231, 297] on div at bounding box center [233, 297] width 12 height 12
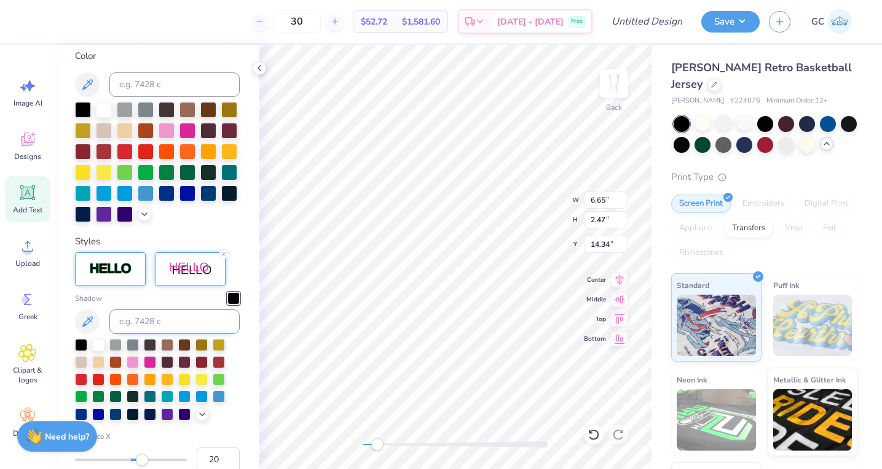
click at [170, 318] on input at bounding box center [174, 322] width 130 height 25
type input "285"
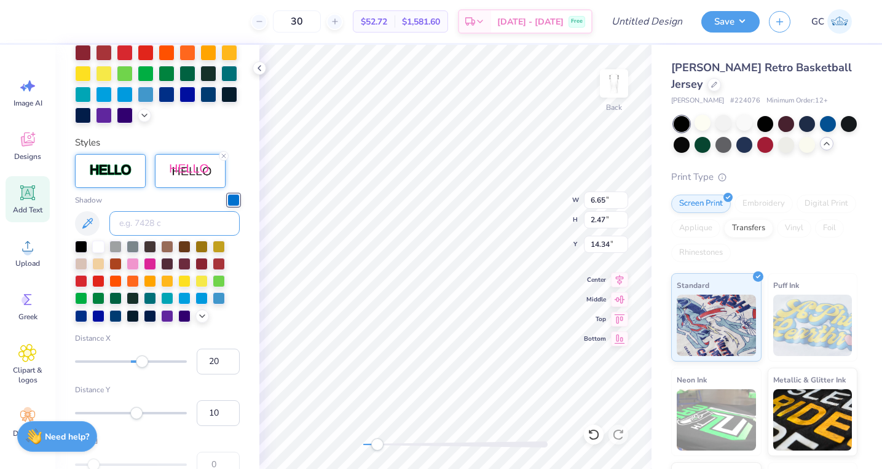
scroll to position [379, 0]
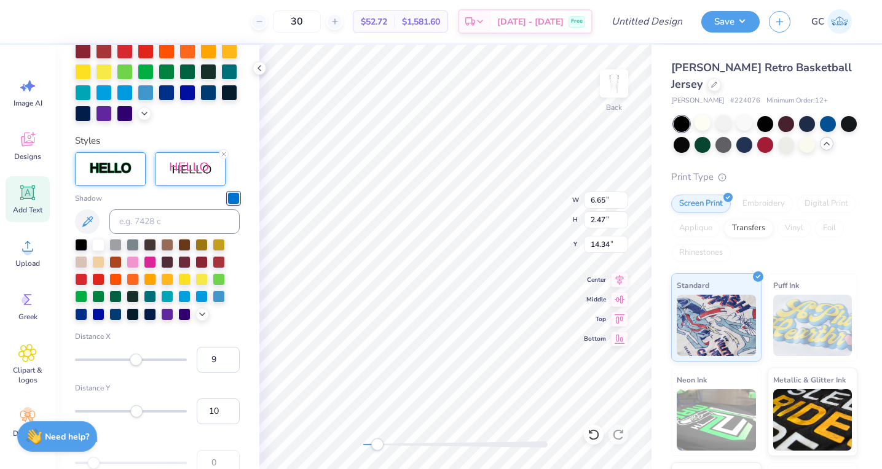
type input "8"
drag, startPoint x: 146, startPoint y: 357, endPoint x: 135, endPoint y: 357, distance: 11.1
click at [135, 358] on div "Accessibility label" at bounding box center [136, 360] width 12 height 12
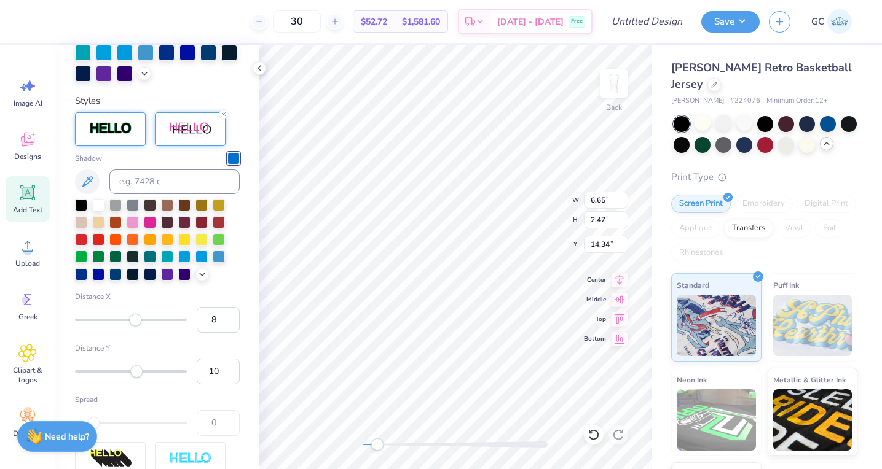
scroll to position [423, 0]
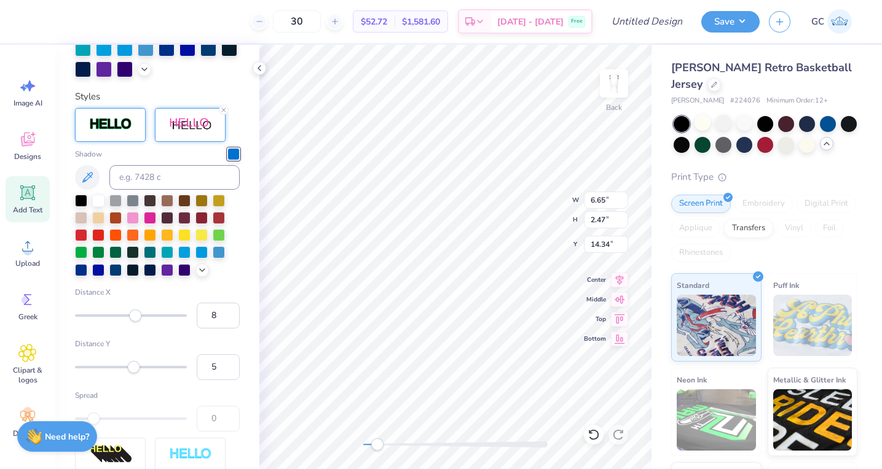
type input "4"
click at [133, 366] on div "Accessibility label" at bounding box center [134, 367] width 12 height 12
type input "2"
click at [132, 366] on div "Accessibility label" at bounding box center [132, 367] width 12 height 12
type input "4"
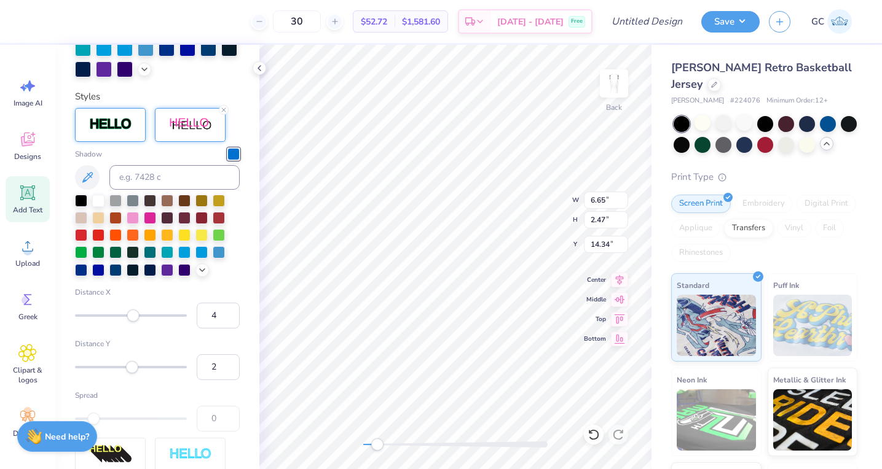
click at [133, 317] on div "Accessibility label" at bounding box center [133, 316] width 12 height 12
type input "1"
click at [131, 317] on div "Accessibility label" at bounding box center [131, 316] width 12 height 12
type input "5"
click at [134, 314] on div "Accessibility label" at bounding box center [134, 316] width 12 height 12
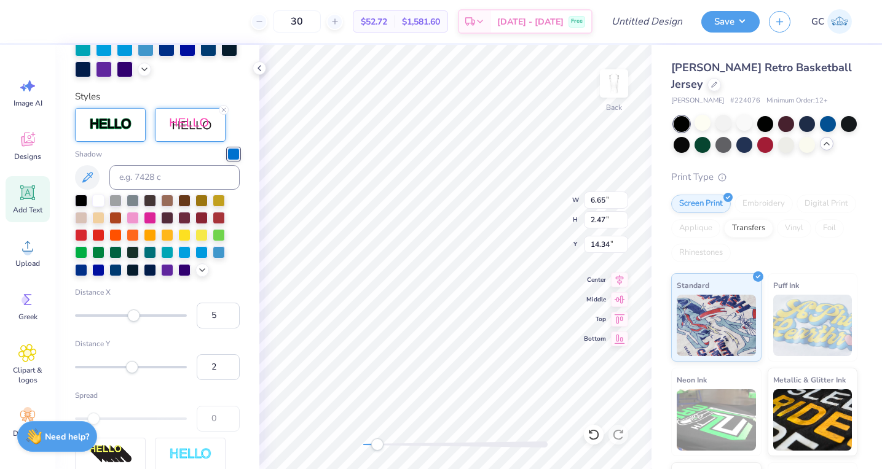
click at [134, 314] on div "Accessibility label" at bounding box center [134, 316] width 12 height 12
click at [224, 316] on input "5" at bounding box center [218, 316] width 43 height 26
type input "4"
click at [230, 321] on input "4" at bounding box center [218, 316] width 43 height 26
click at [235, 386] on div "Shadow Distance X 4 Distance Y 2 Spread 0" at bounding box center [157, 290] width 165 height 284
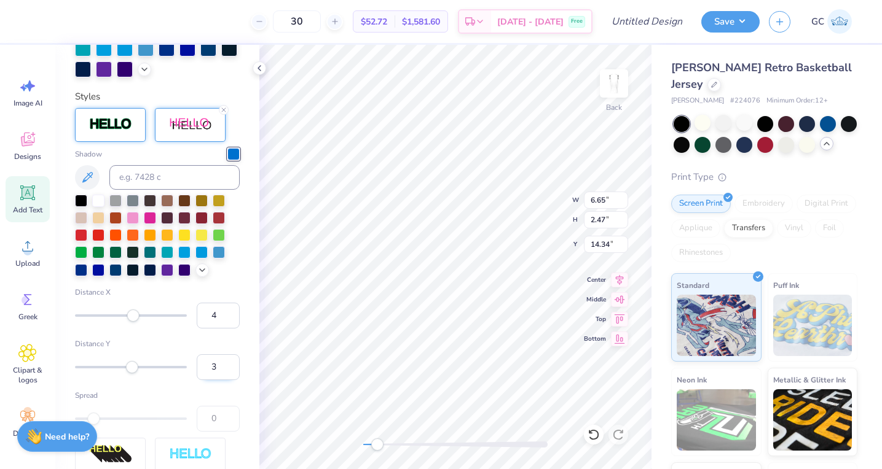
click at [231, 364] on input "3" at bounding box center [218, 368] width 43 height 26
type input "4"
click at [231, 364] on input "4" at bounding box center [218, 368] width 43 height 26
click at [239, 406] on div "0" at bounding box center [218, 419] width 43 height 26
type input "1.86"
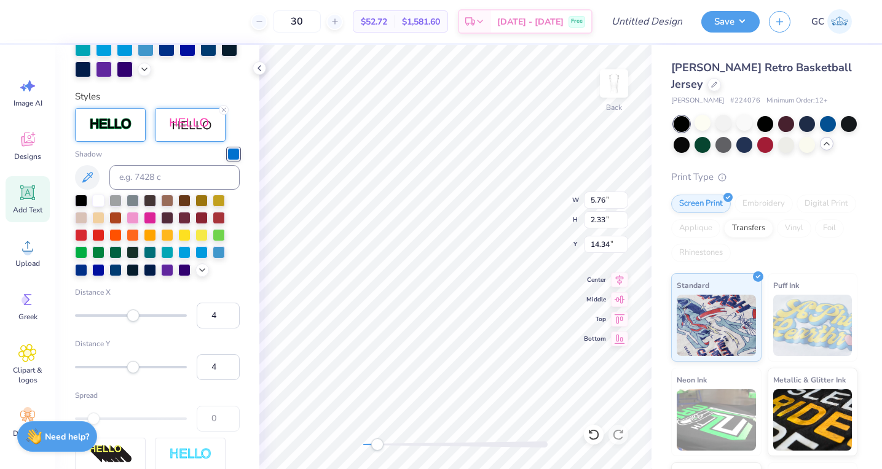
type input "0.75"
type input "8.70"
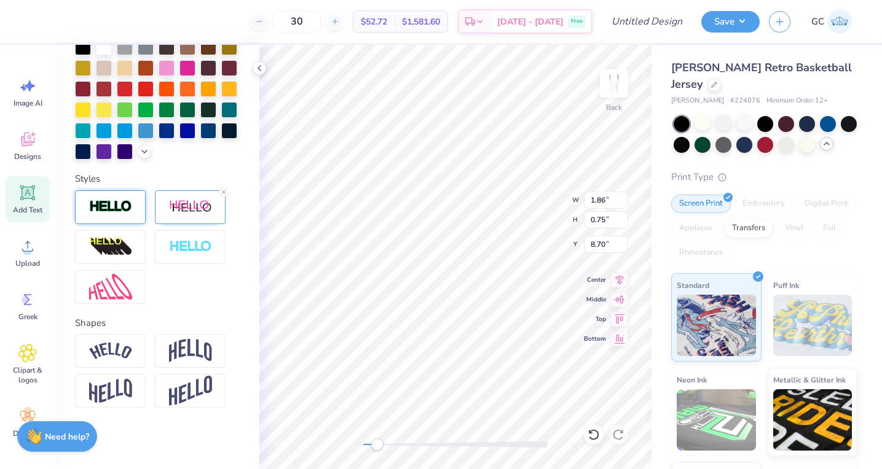
scroll to position [341, 0]
type textarea "ΧΟ"
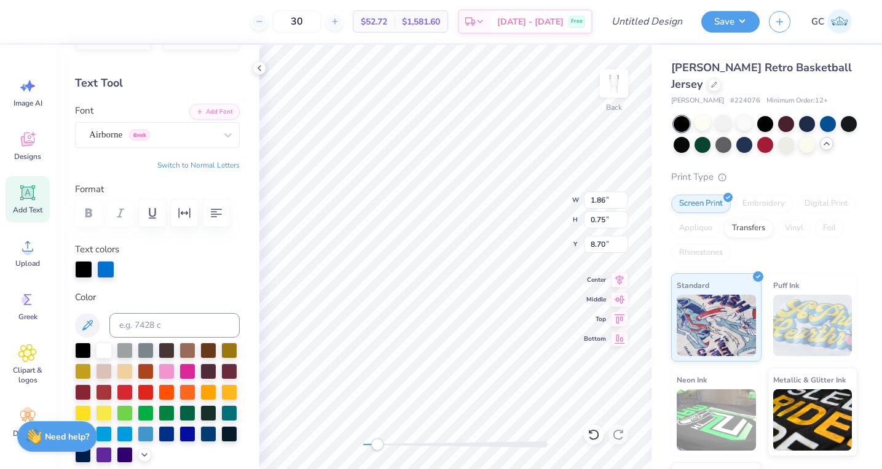
scroll to position [0, 0]
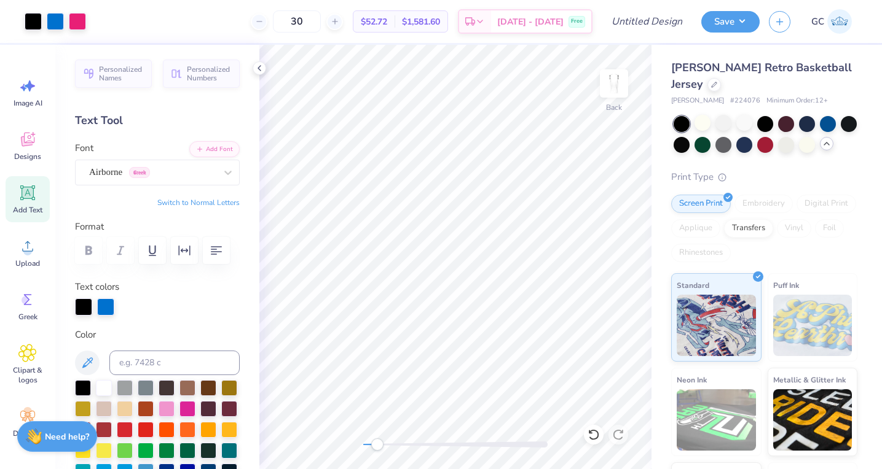
click at [195, 202] on button "Switch to Normal Letters" at bounding box center [198, 203] width 82 height 10
type input "6.70"
type input "6.94"
type input "3.91"
click at [227, 204] on button "Switch to Greek Letters" at bounding box center [201, 203] width 77 height 10
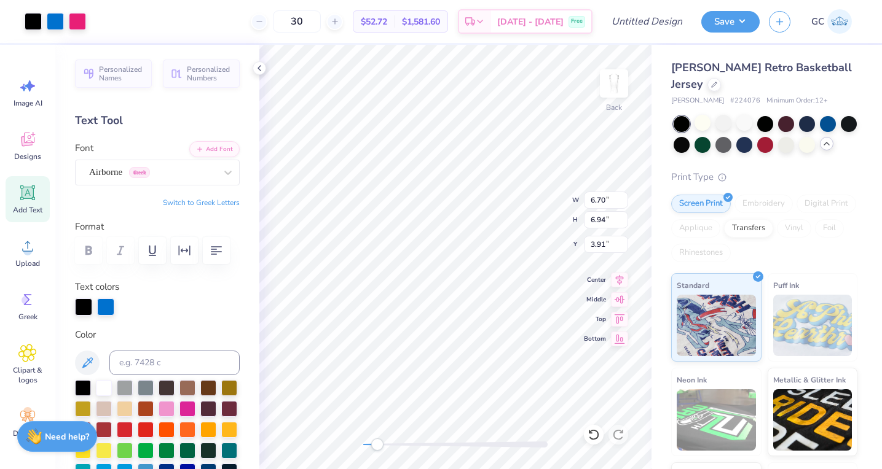
type input "6.40"
click at [229, 204] on button "Switch to Greek Letters" at bounding box center [201, 203] width 77 height 10
drag, startPoint x: 377, startPoint y: 446, endPoint x: 401, endPoint y: 445, distance: 24.0
click at [401, 445] on div "Accessibility label" at bounding box center [400, 445] width 12 height 12
type textarea "Χω"
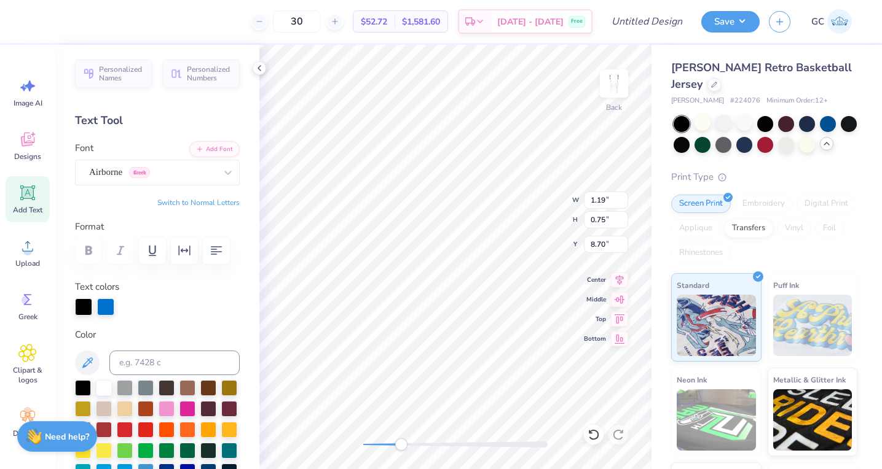
click at [257, 70] on icon at bounding box center [259, 68] width 10 height 10
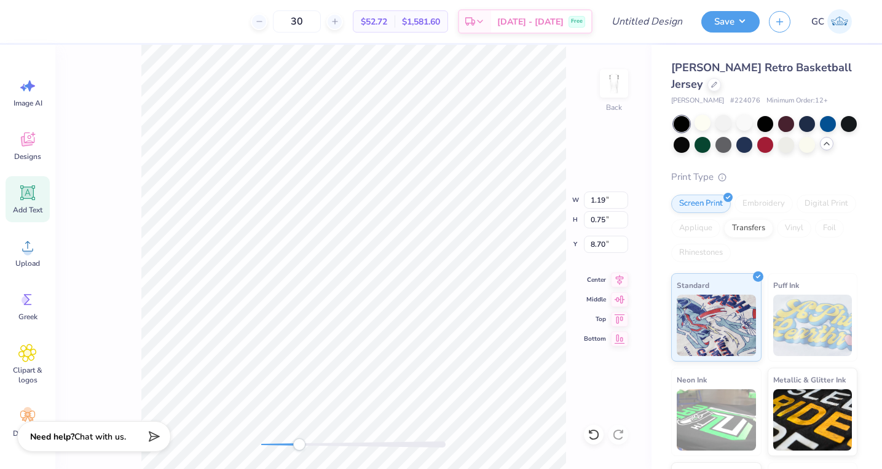
click at [102, 372] on div "Back W 1.19 1.19 " H 0.75 0.75 " Y 8.70 8.70 " Center Middle Top Bottom" at bounding box center [353, 257] width 596 height 425
drag, startPoint x: 305, startPoint y: 445, endPoint x: 261, endPoint y: 449, distance: 44.4
click at [261, 449] on div "Accessibility label" at bounding box center [267, 445] width 12 height 12
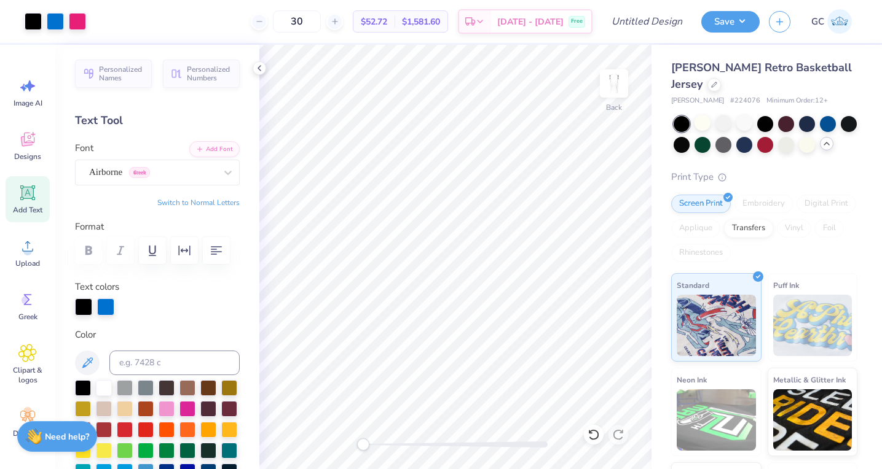
drag, startPoint x: 377, startPoint y: 442, endPoint x: 362, endPoint y: 444, distance: 14.8
click at [363, 444] on div at bounding box center [455, 445] width 184 height 6
drag, startPoint x: 366, startPoint y: 444, endPoint x: 372, endPoint y: 444, distance: 6.2
click at [372, 444] on div "Accessibility label" at bounding box center [372, 445] width 12 height 12
type input "1.86"
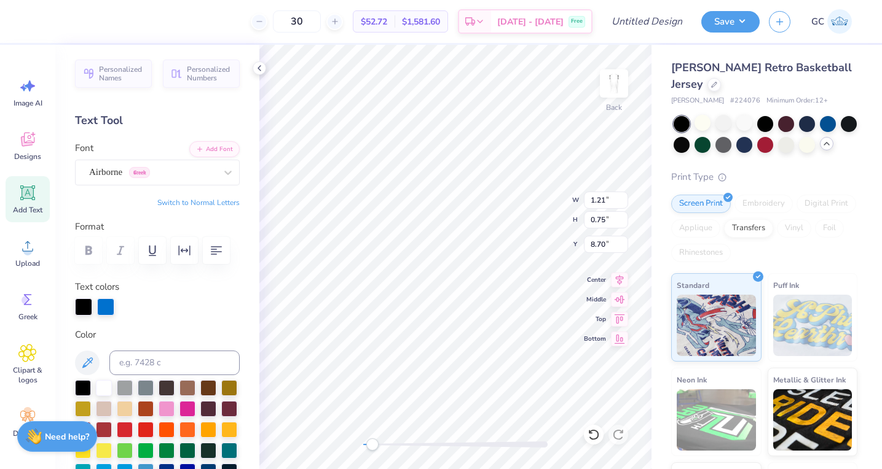
type input "9.80"
type input "1.49"
type input "4.70"
type input "6.40"
type input "6.94"
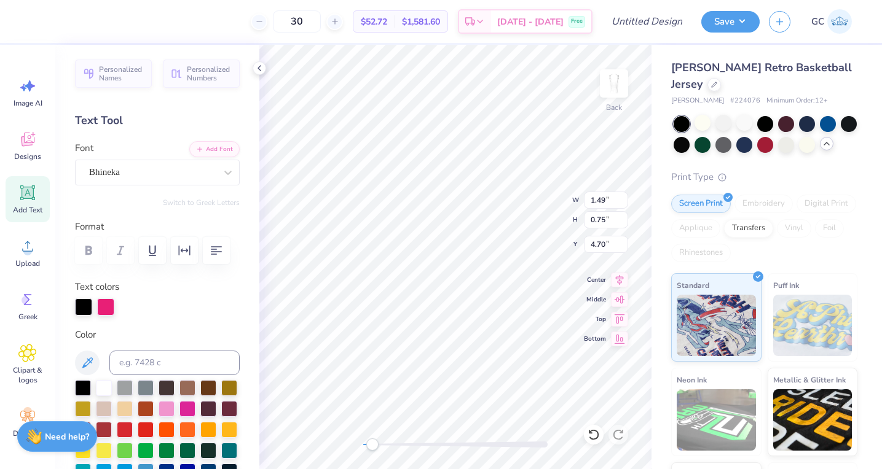
type input "3.91"
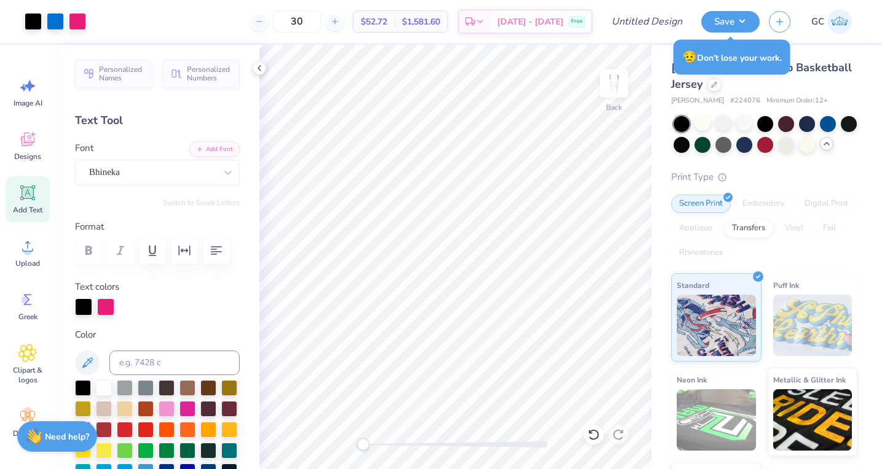
drag, startPoint x: 374, startPoint y: 442, endPoint x: 358, endPoint y: 441, distance: 16.0
click at [358, 441] on div "Accessibility label" at bounding box center [363, 445] width 12 height 12
drag, startPoint x: 366, startPoint y: 439, endPoint x: 374, endPoint y: 439, distance: 7.4
click at [374, 439] on div at bounding box center [455, 445] width 184 height 12
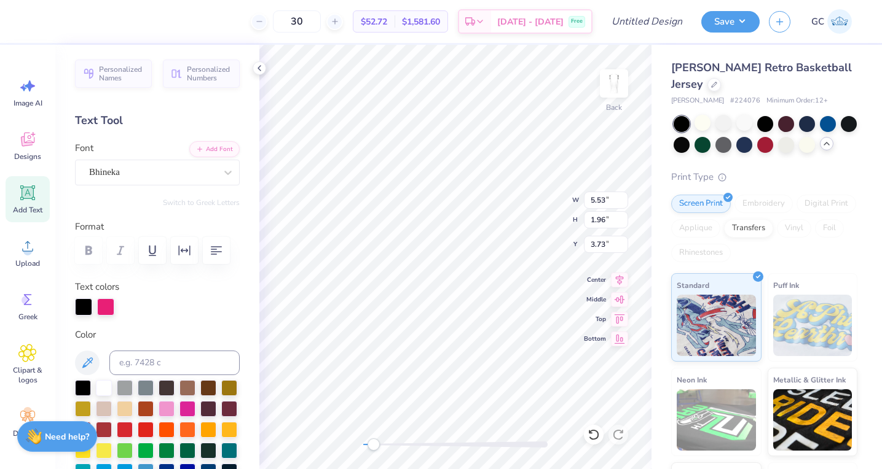
type input "5.19"
type input "1.75"
type input "11.33"
type input "6.40"
type input "6.94"
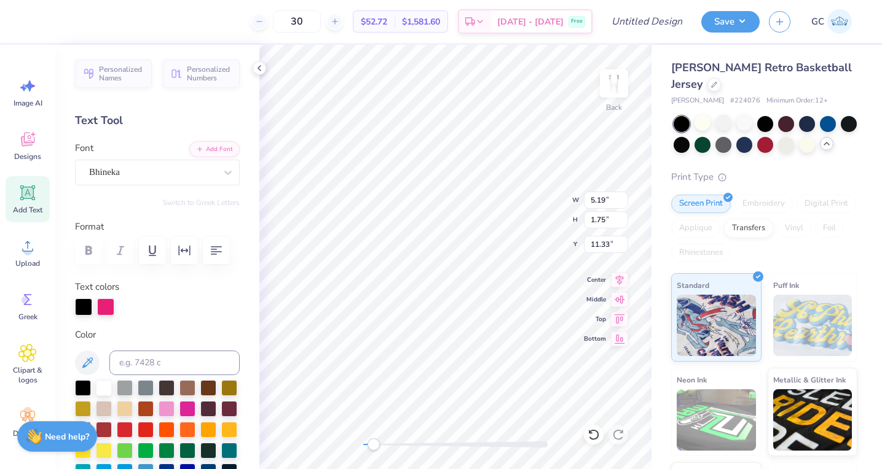
type input "3.73"
type input "1.49"
type input "0.75"
type input "4.70"
type input "5.53"
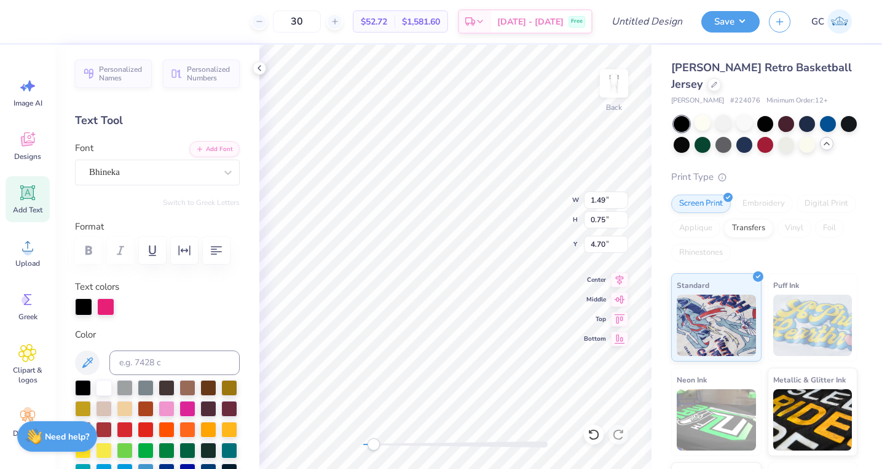
type input "1.96"
type input "3.73"
type input "1.49"
type input "0.75"
type input "3.95"
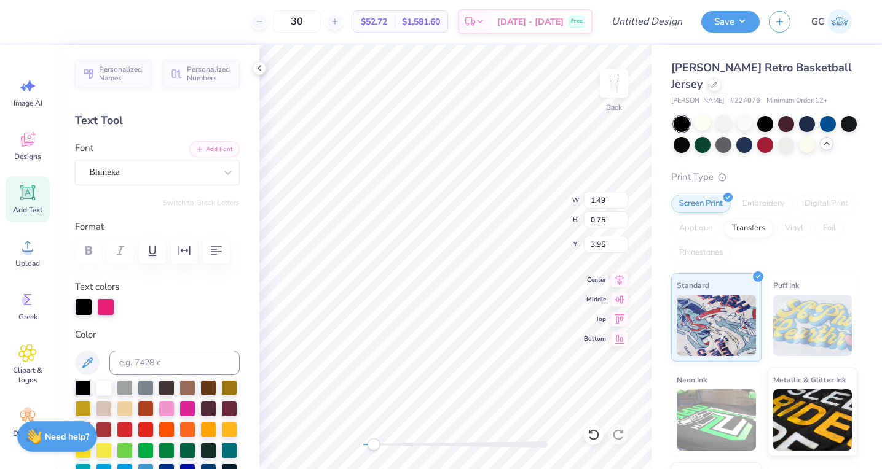
type input "5.19"
type input "1.75"
type input "11.33"
type input "1.86"
type input "0.75"
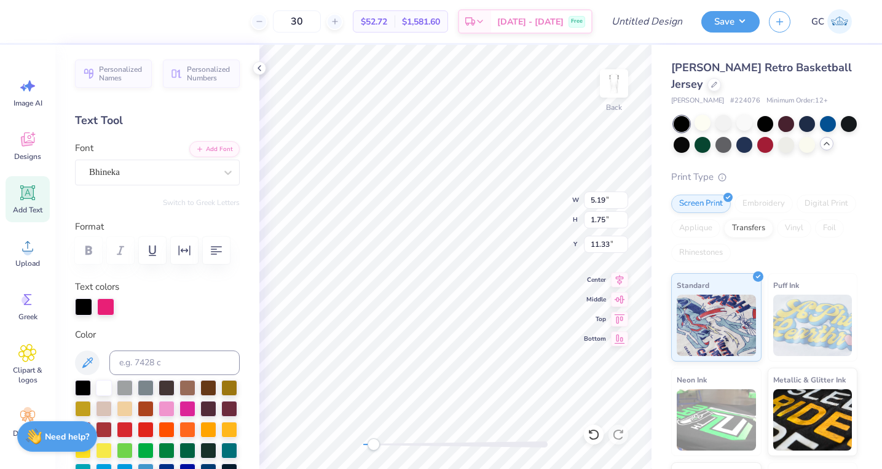
type input "9.05"
type input "6.40"
type input "6.94"
type input "14.01"
type input "1.86"
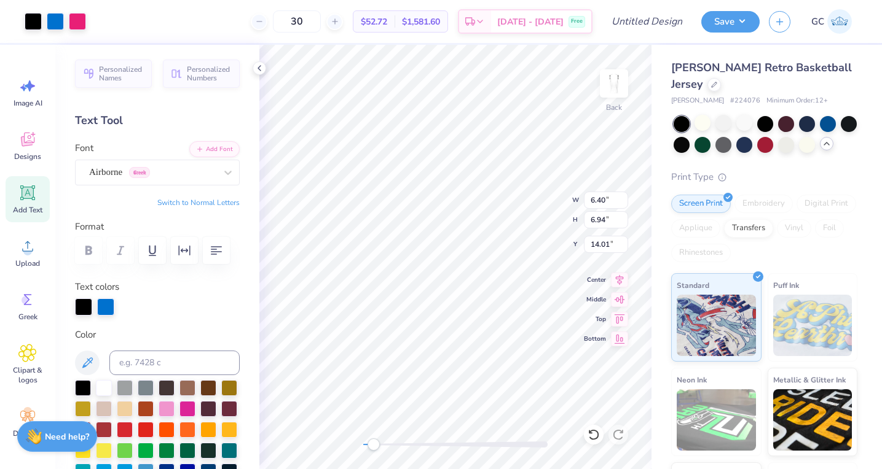
type input "0.75"
type input "9.42"
type input "1.21"
type input "9.05"
click at [257, 61] on div at bounding box center [260, 68] width 14 height 14
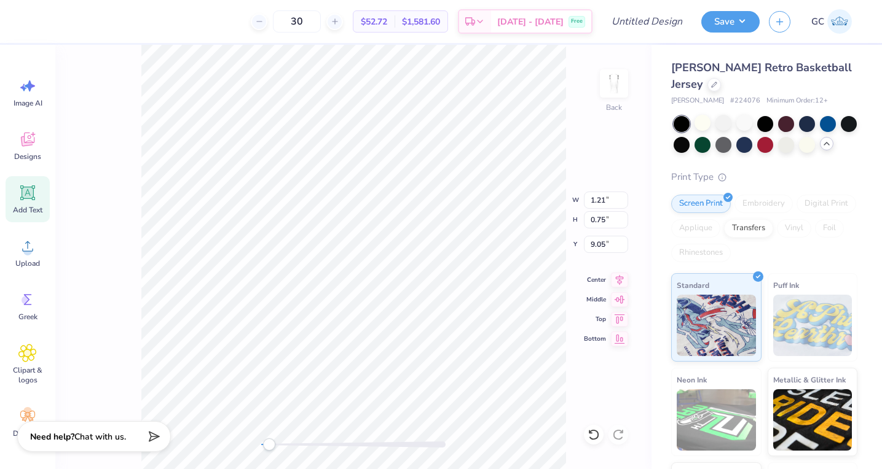
drag, startPoint x: 277, startPoint y: 444, endPoint x: 268, endPoint y: 443, distance: 9.2
click at [268, 443] on div "Accessibility label" at bounding box center [269, 445] width 12 height 12
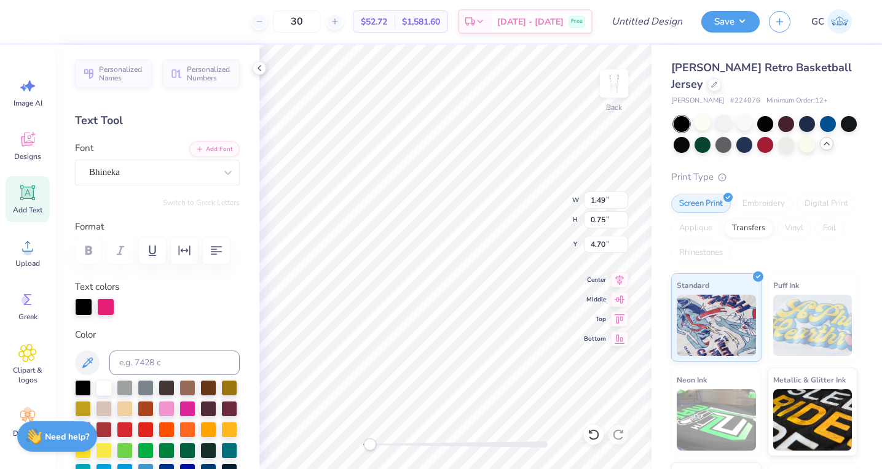
type input "5.53"
type input "1.96"
type input "3.73"
type input "5.19"
type input "1.75"
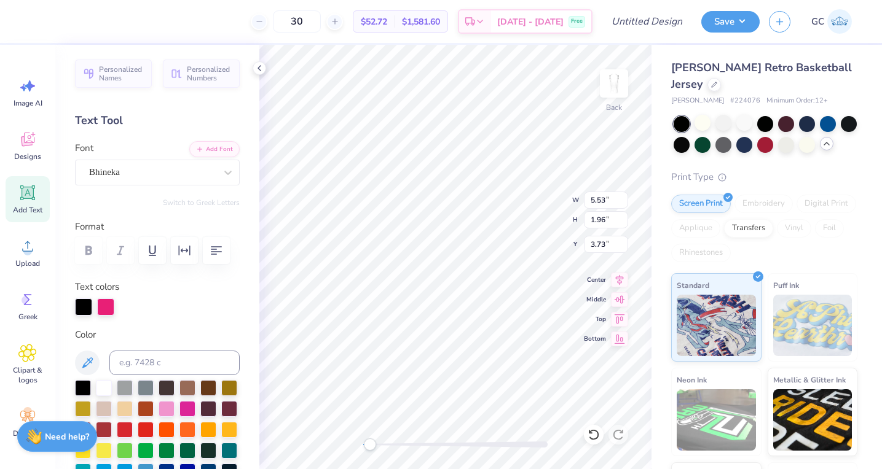
type input "5.68"
type input "1.49"
type input "0.75"
type input "4.93"
type input "6.40"
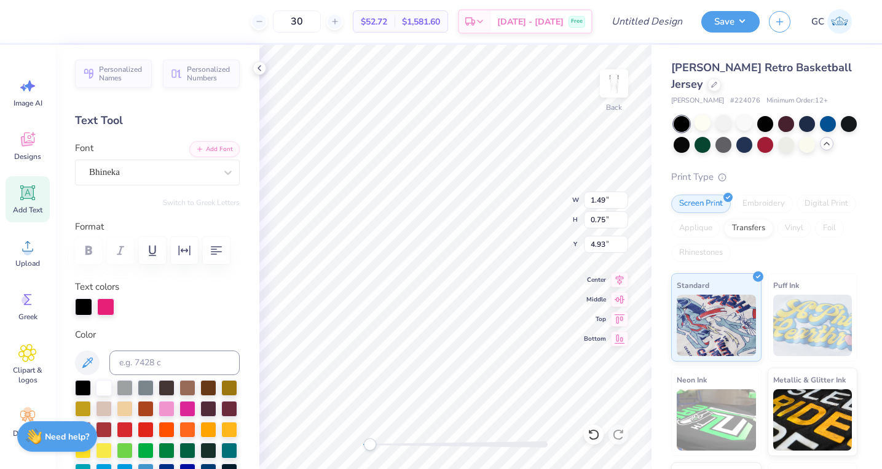
type input "6.94"
type input "5.95"
type input "1.21"
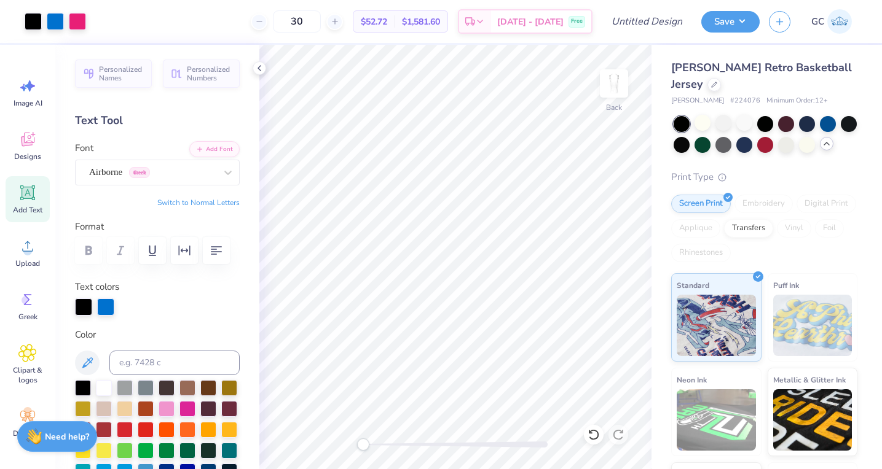
click at [351, 450] on div "Back" at bounding box center [455, 257] width 392 height 425
click at [258, 71] on icon at bounding box center [259, 68] width 10 height 10
click at [257, 76] on div "Personalized Names Personalized Numbers Text Tool Add Font Font Bhineka Switch …" at bounding box center [157, 257] width 204 height 425
click at [259, 70] on icon at bounding box center [259, 68] width 10 height 10
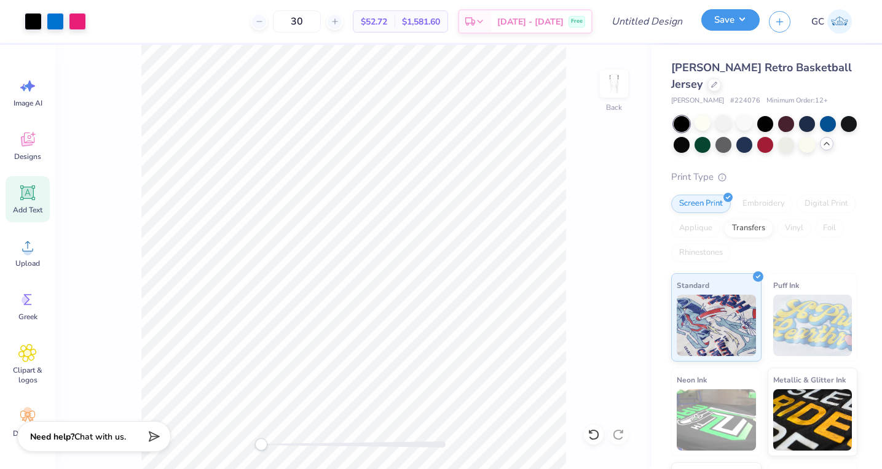
click at [736, 21] on button "Save" at bounding box center [730, 20] width 58 height 22
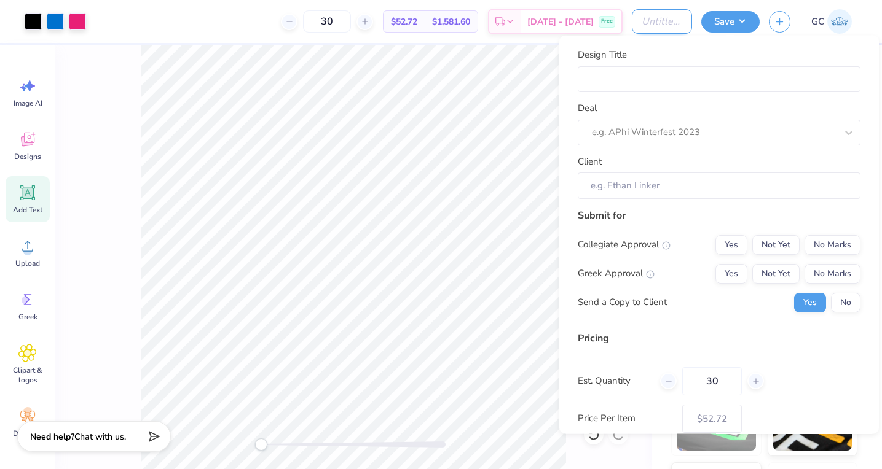
click at [650, 14] on input "Design Title" at bounding box center [662, 21] width 60 height 25
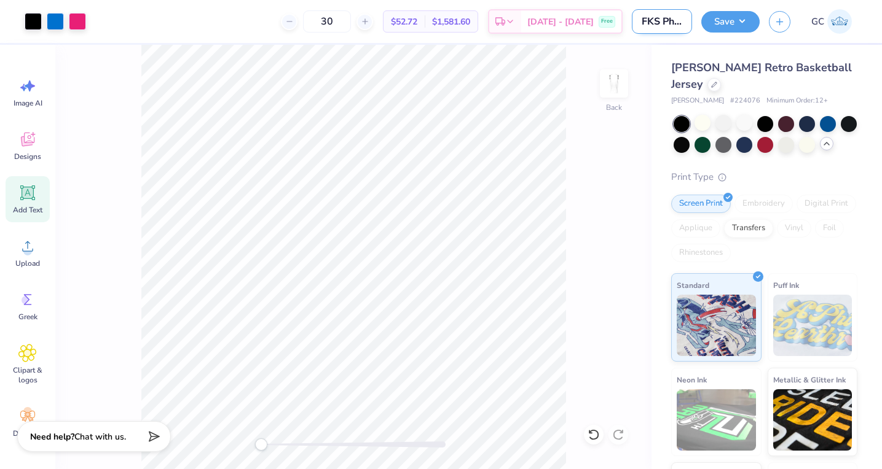
scroll to position [0, 3]
type input "FKS Philo"
click at [725, 18] on button "Save" at bounding box center [730, 20] width 58 height 22
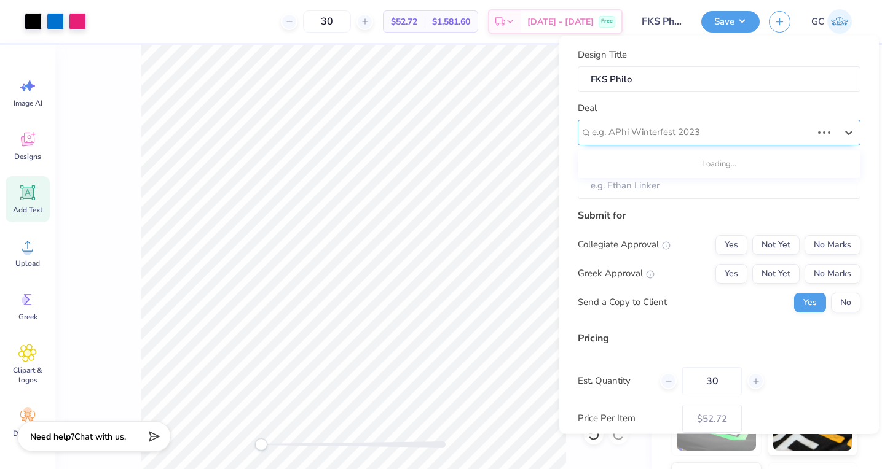
click at [660, 143] on div "e.g. APhi Winterfest 2023" at bounding box center [719, 132] width 283 height 26
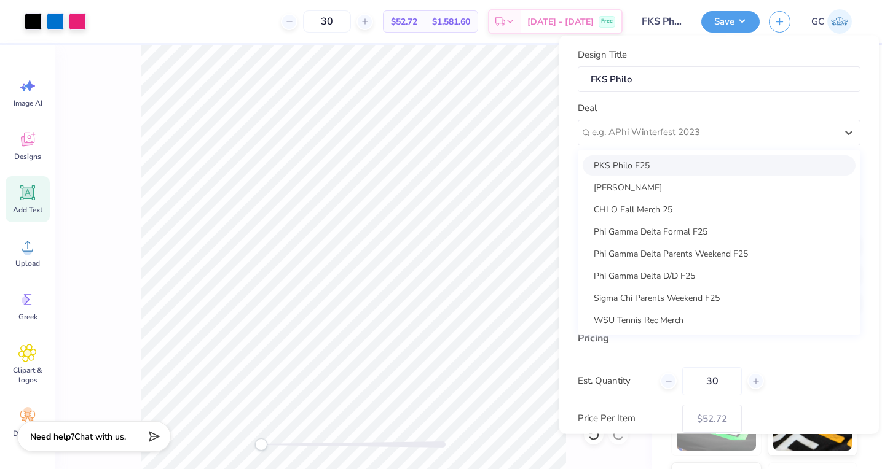
click at [645, 170] on div "PKS Philo F25" at bounding box center [719, 165] width 273 height 20
type input "[PERSON_NAME]"
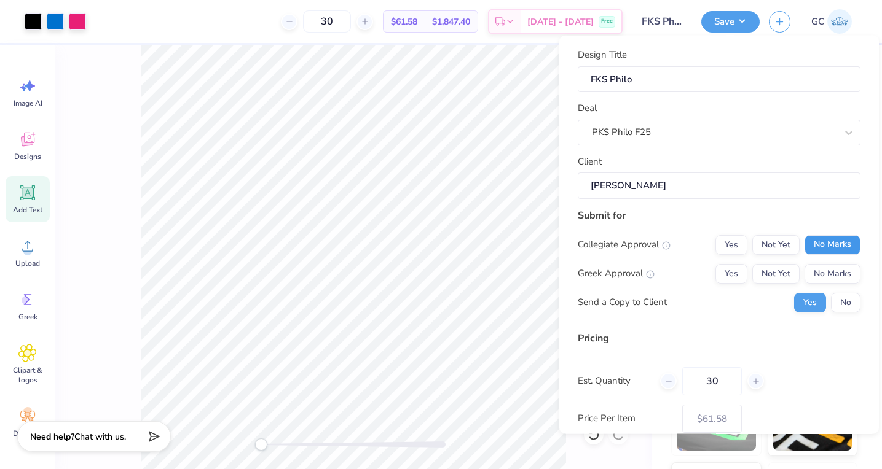
click at [819, 240] on button "No Marks" at bounding box center [832, 245] width 56 height 20
click at [819, 272] on button "No Marks" at bounding box center [832, 274] width 56 height 20
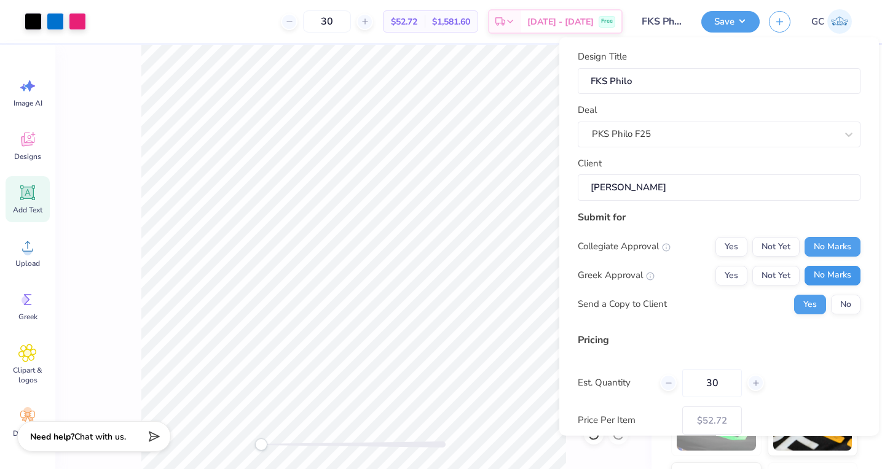
scroll to position [69, 0]
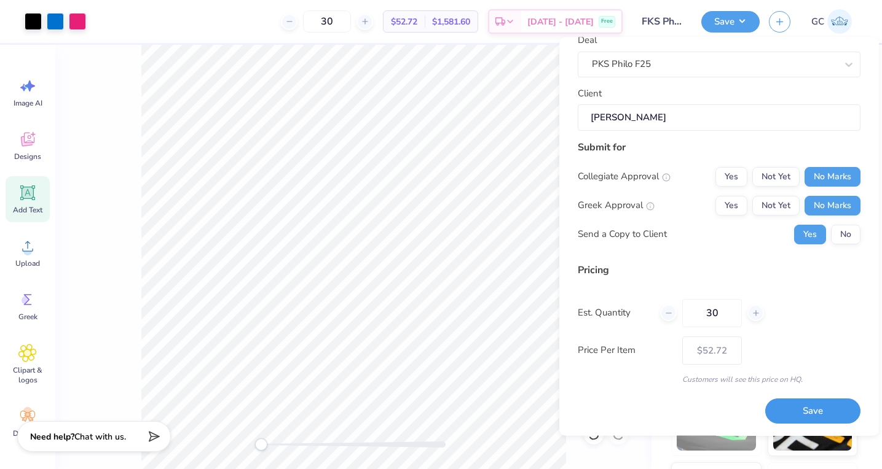
click at [801, 412] on button "Save" at bounding box center [812, 411] width 95 height 25
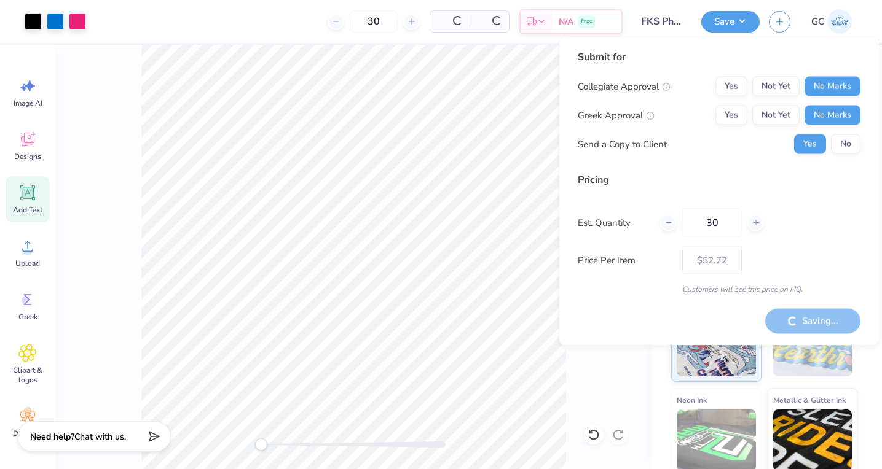
type input "– –"
